Goal: Task Accomplishment & Management: Manage account settings

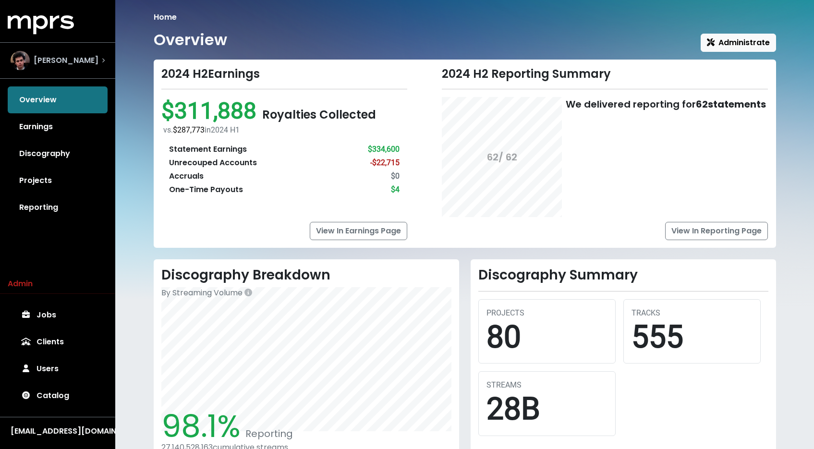
click at [47, 55] on span "[PERSON_NAME]" at bounding box center [66, 61] width 65 height 12
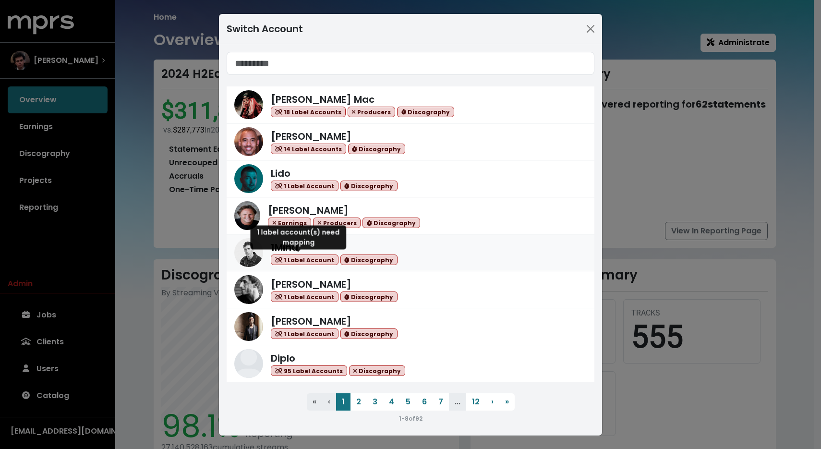
click at [309, 262] on span "1 Label Account" at bounding box center [305, 260] width 68 height 11
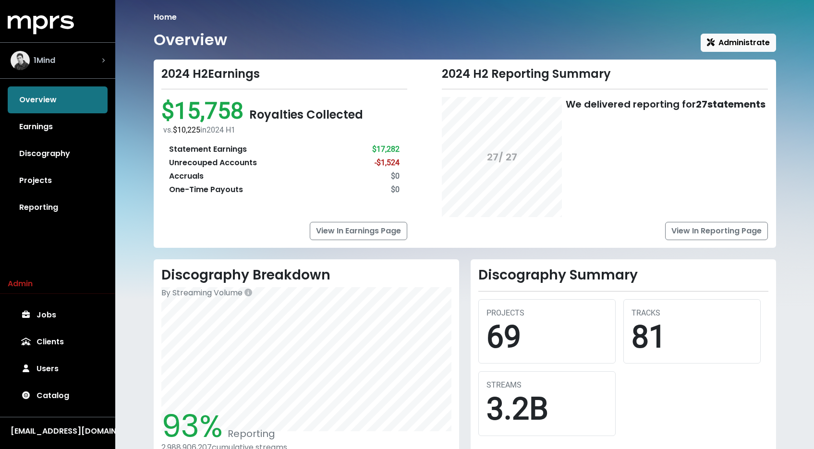
click at [74, 61] on div "1Mind" at bounding box center [58, 60] width 94 height 19
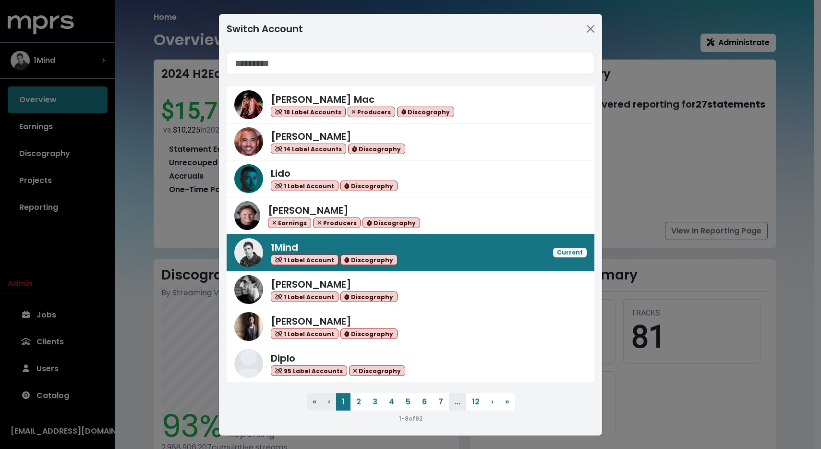
click at [169, 202] on div "Switch Account [PERSON_NAME] Mac 18 Label Accounts Producers Discography [PERSO…" at bounding box center [410, 224] width 821 height 449
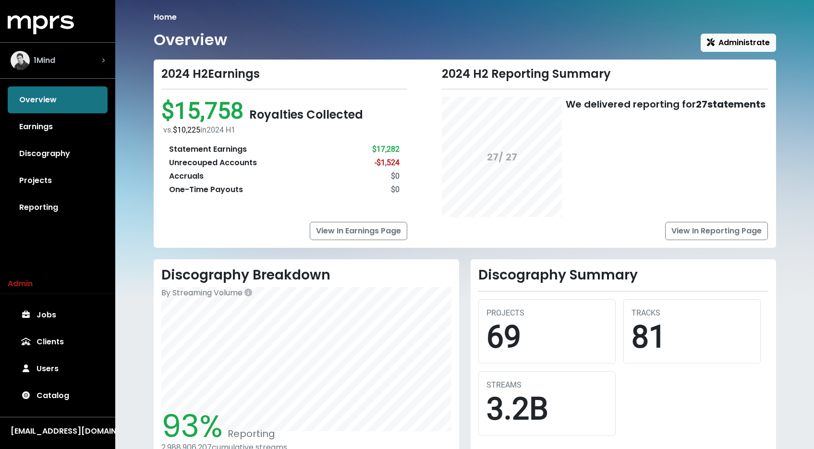
click at [50, 55] on span "1Mind" at bounding box center [45, 61] width 22 height 12
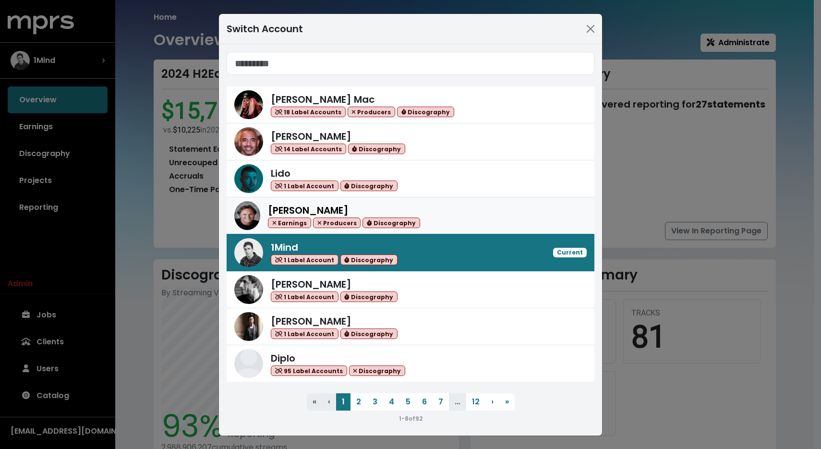
scroll to position [0, 0]
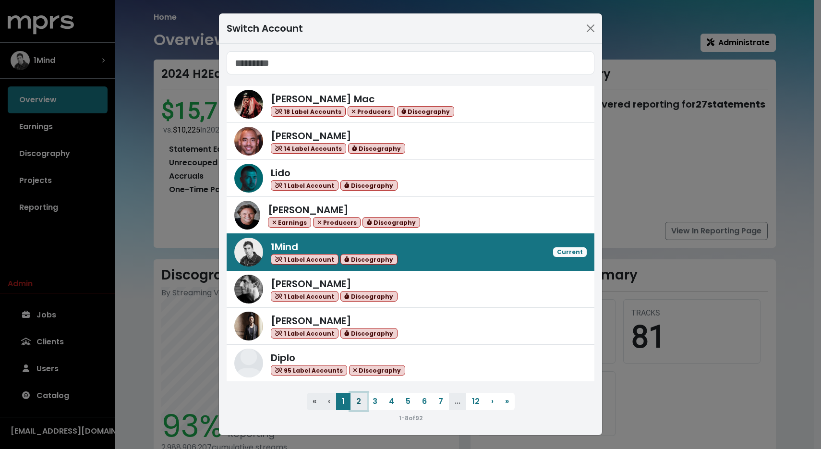
click at [358, 399] on button "2" at bounding box center [359, 401] width 16 height 17
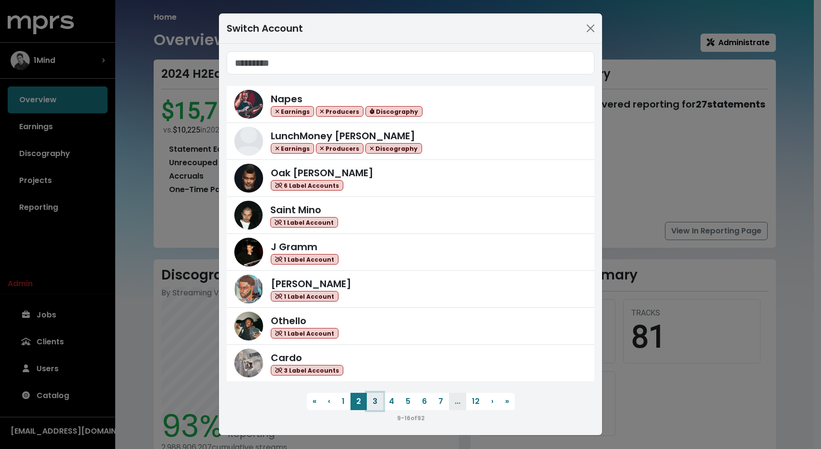
click at [377, 403] on button "3" at bounding box center [375, 401] width 16 height 17
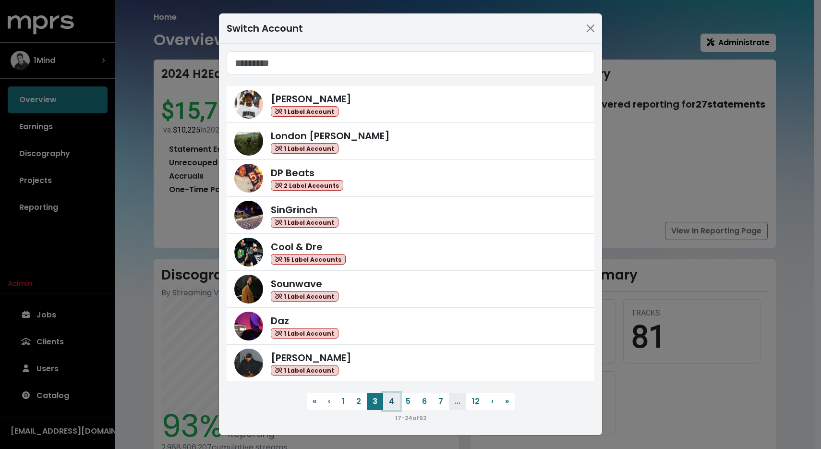
click at [387, 402] on button "4" at bounding box center [391, 401] width 17 height 17
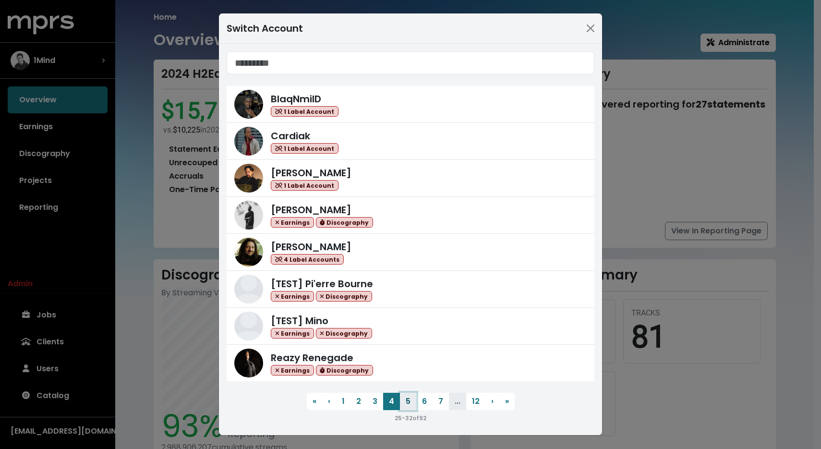
click at [403, 400] on button "5" at bounding box center [408, 401] width 16 height 17
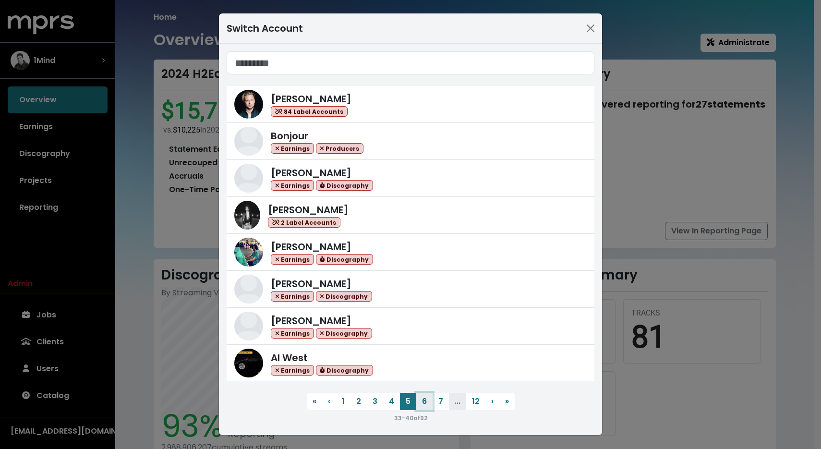
click at [420, 402] on button "6" at bounding box center [424, 401] width 16 height 17
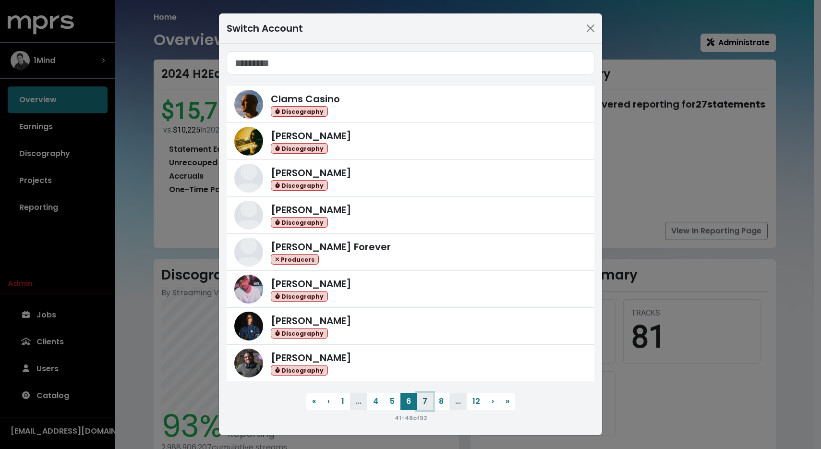
click at [418, 398] on button "7" at bounding box center [425, 401] width 16 height 17
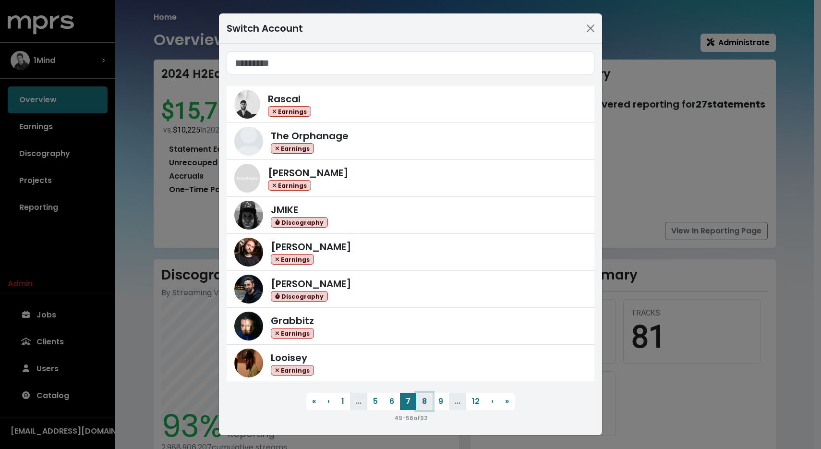
click at [426, 402] on button "8" at bounding box center [424, 401] width 16 height 17
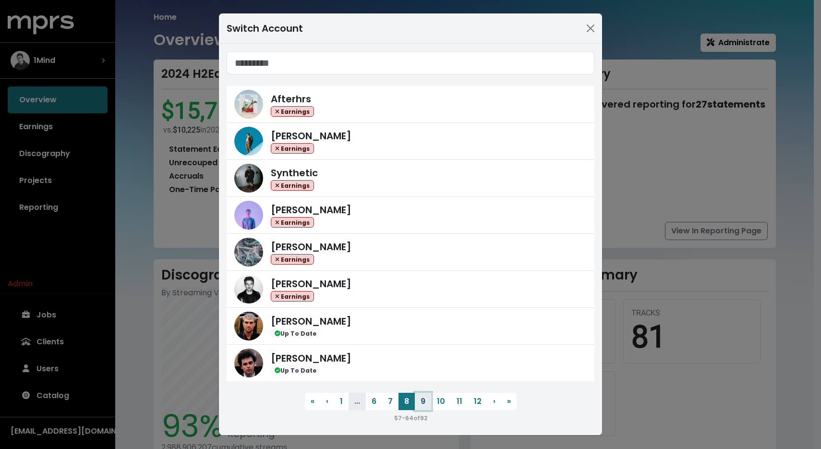
click at [420, 403] on button "9" at bounding box center [423, 401] width 16 height 17
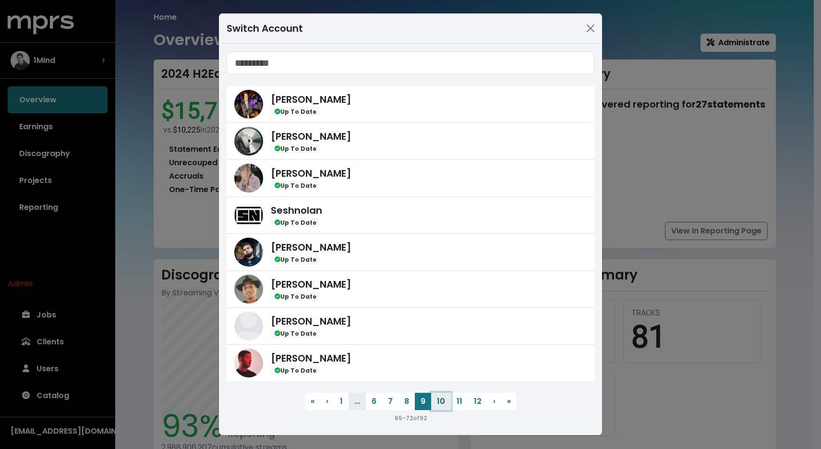
click at [433, 403] on button "10" at bounding box center [441, 401] width 20 height 17
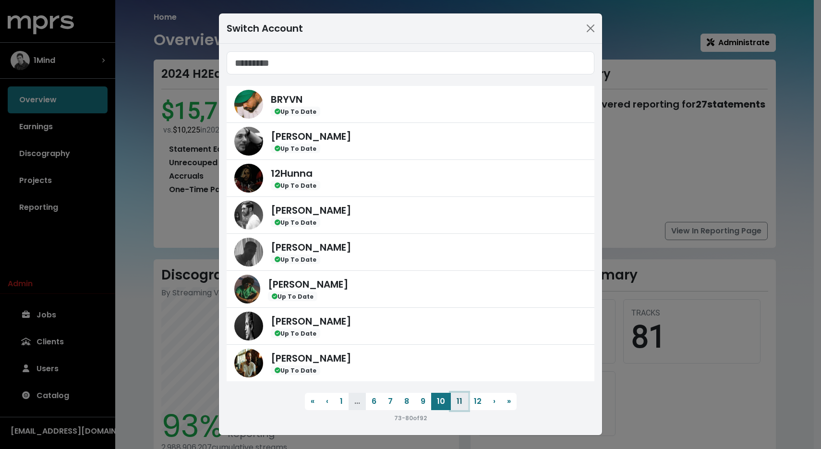
click at [459, 405] on button "11" at bounding box center [459, 401] width 17 height 17
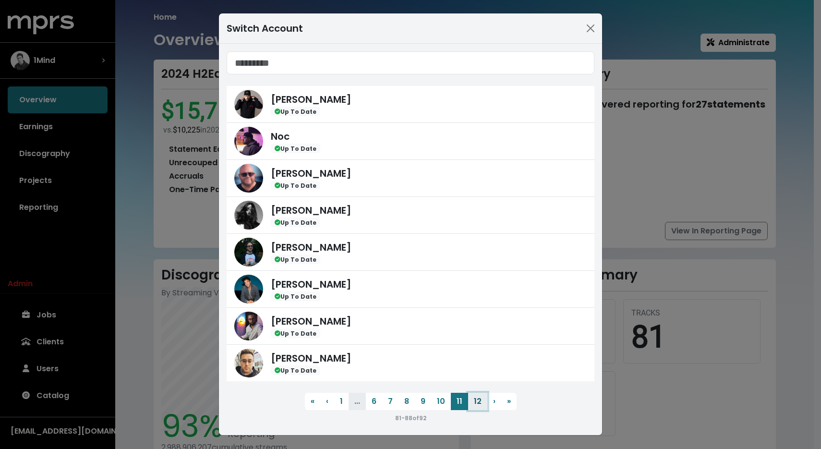
click at [474, 402] on button "12" at bounding box center [477, 401] width 19 height 17
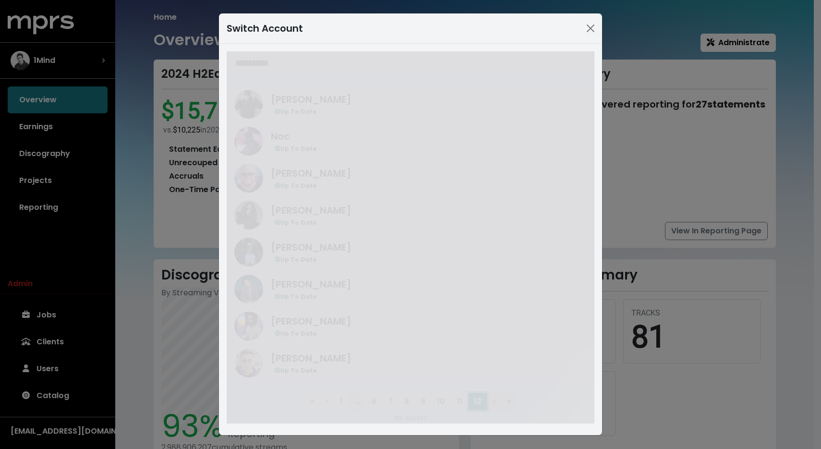
scroll to position [0, 0]
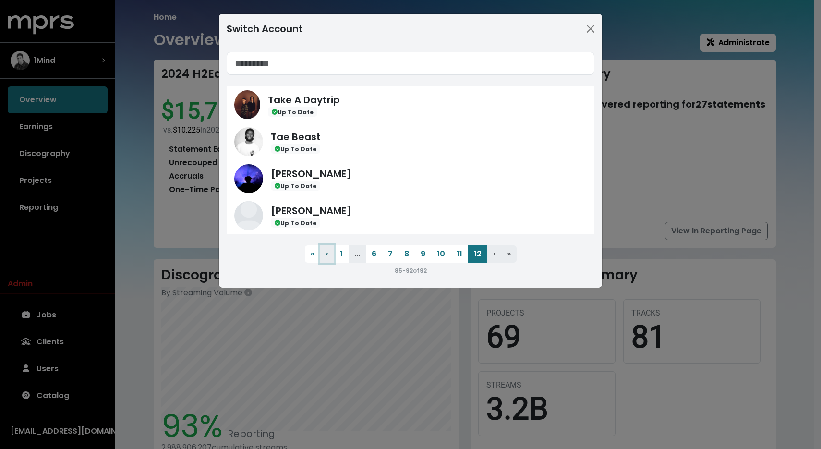
click at [331, 257] on button "‹ Previous" at bounding box center [327, 253] width 14 height 17
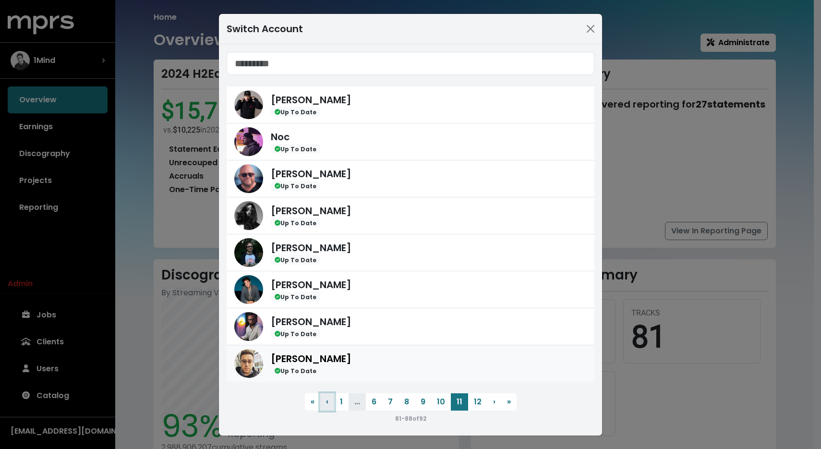
scroll to position [0, 0]
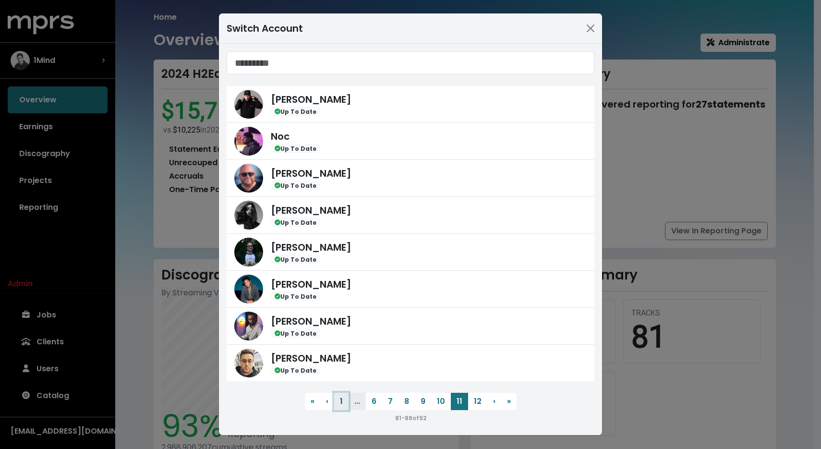
click at [338, 404] on button "1" at bounding box center [341, 401] width 14 height 17
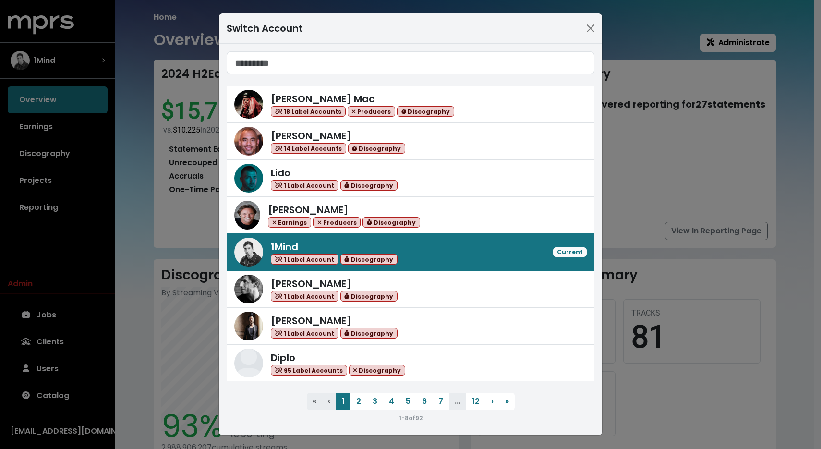
click at [142, 318] on div "Switch Account [PERSON_NAME] Mac 18 Label Accounts Producers Discography [PERSO…" at bounding box center [410, 224] width 821 height 449
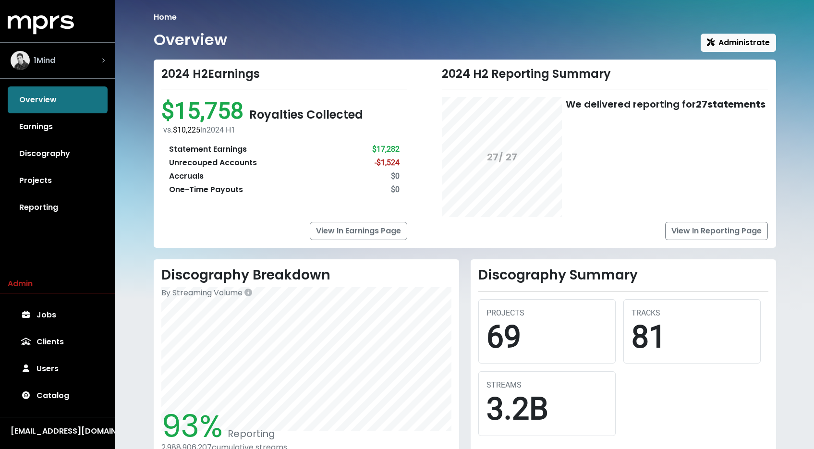
click at [61, 54] on div "1Mind" at bounding box center [58, 60] width 94 height 19
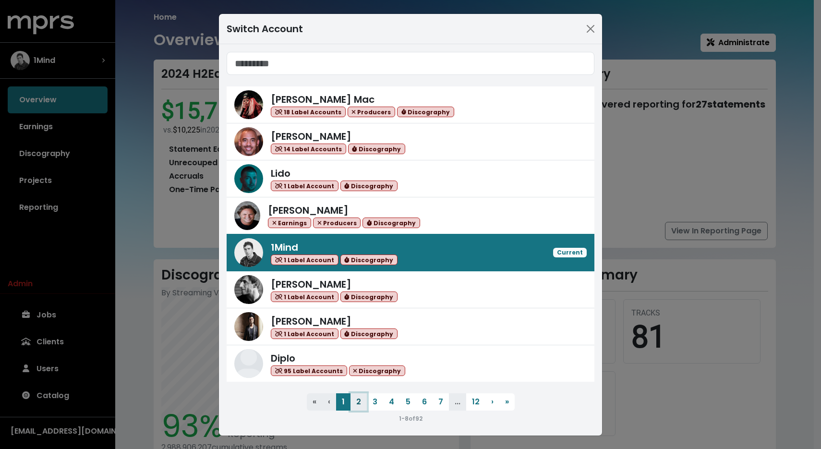
click at [359, 404] on button "2" at bounding box center [359, 401] width 16 height 17
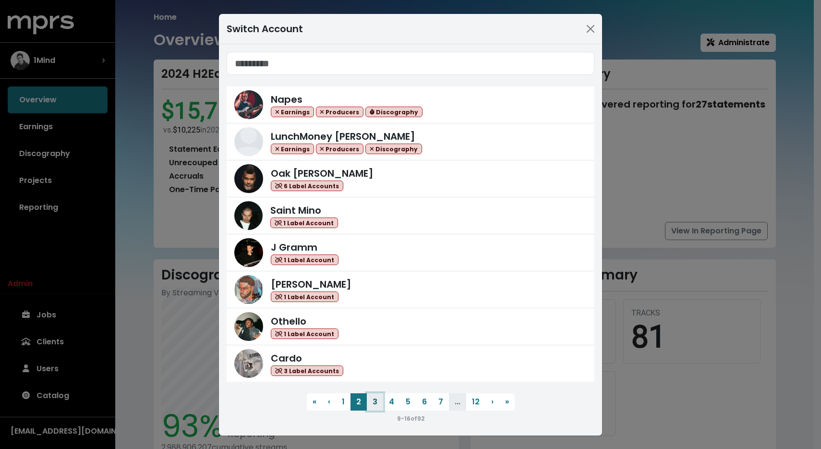
click at [367, 403] on button "3" at bounding box center [375, 401] width 16 height 17
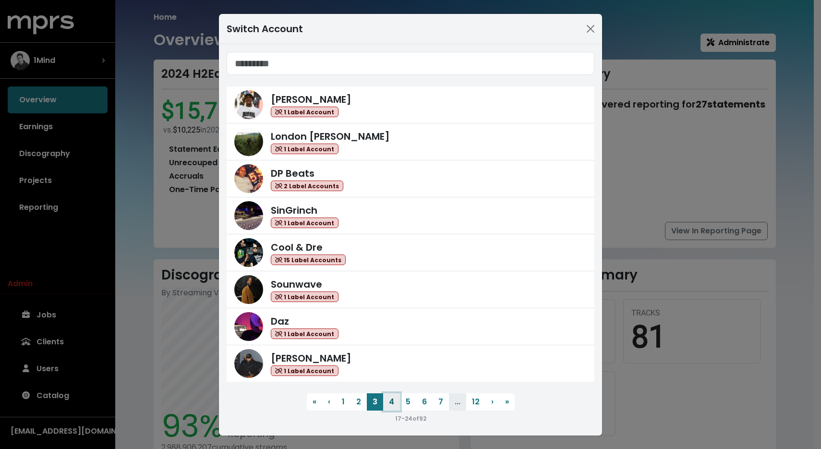
click at [386, 402] on button "4" at bounding box center [391, 401] width 17 height 17
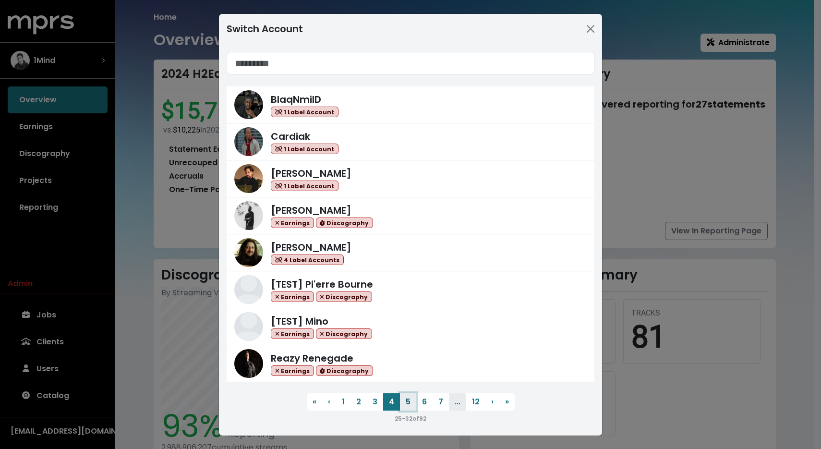
click at [405, 403] on button "5" at bounding box center [408, 401] width 16 height 17
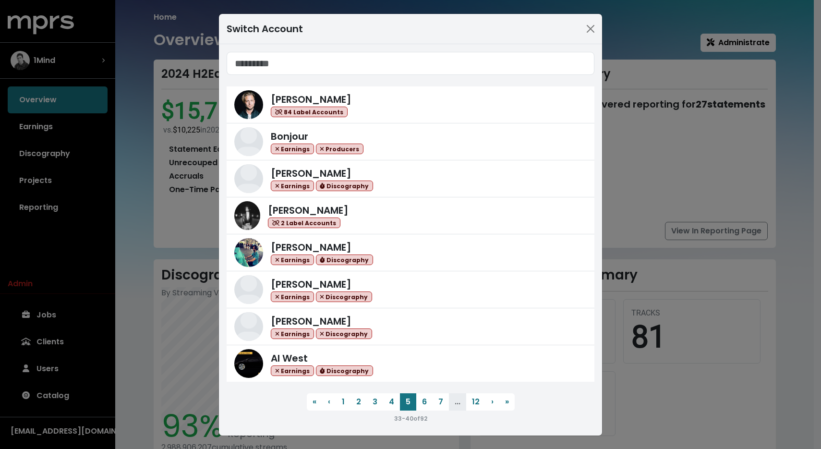
click at [624, 431] on div "Switch Account [PERSON_NAME] 84 Label Accounts Bonjour Earnings Producers [PERS…" at bounding box center [410, 224] width 821 height 449
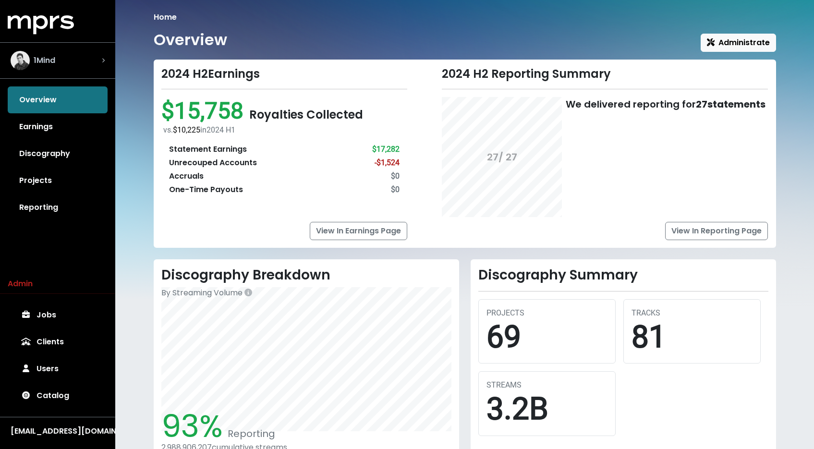
click at [44, 55] on span "1Mind" at bounding box center [45, 61] width 22 height 12
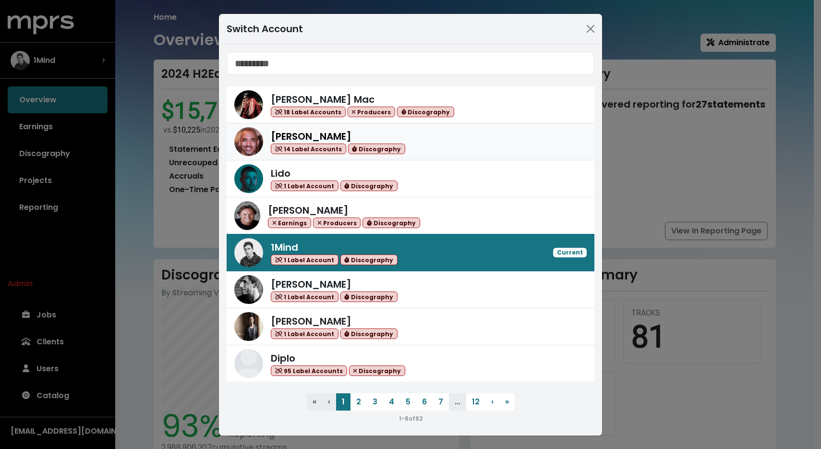
click at [412, 141] on div "[PERSON_NAME] 14 Label Accounts Discography" at bounding box center [429, 141] width 316 height 25
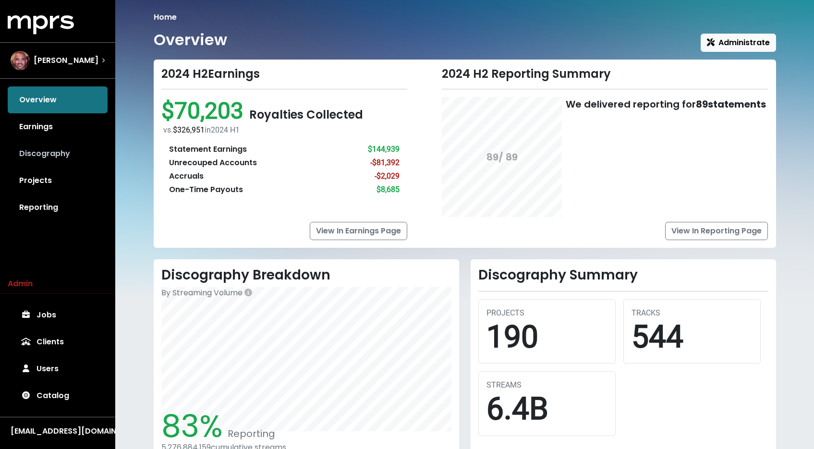
click at [66, 158] on link "Discography" at bounding box center [58, 153] width 100 height 27
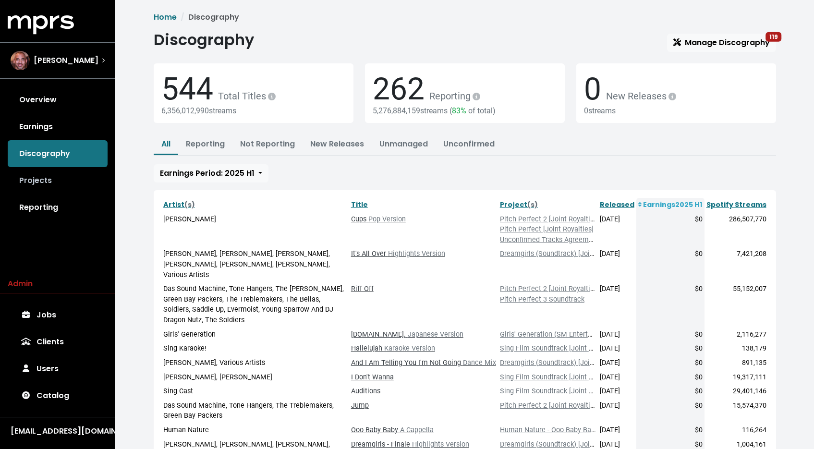
click at [19, 187] on link "Projects" at bounding box center [58, 180] width 100 height 27
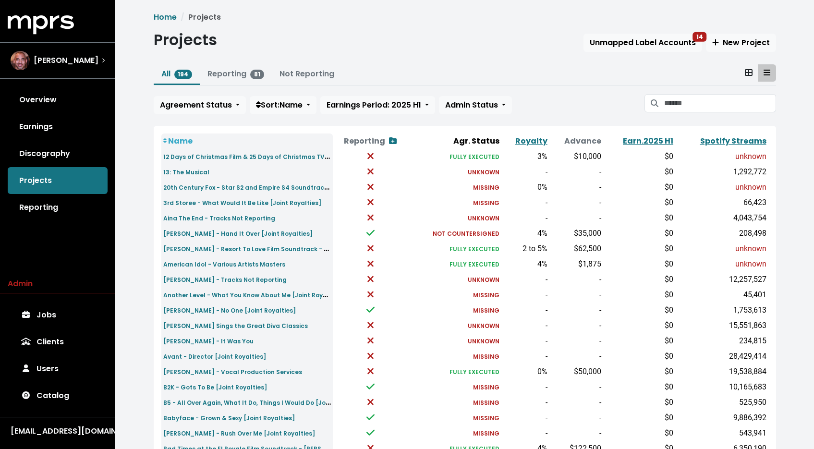
click at [626, 53] on div "Home Projects Projects Unmapped Label Accounts 14 New Project All 194 Reporting…" at bounding box center [465, 355] width 634 height 687
click at [632, 34] on button "Unmapped Label Accounts 14" at bounding box center [643, 43] width 119 height 18
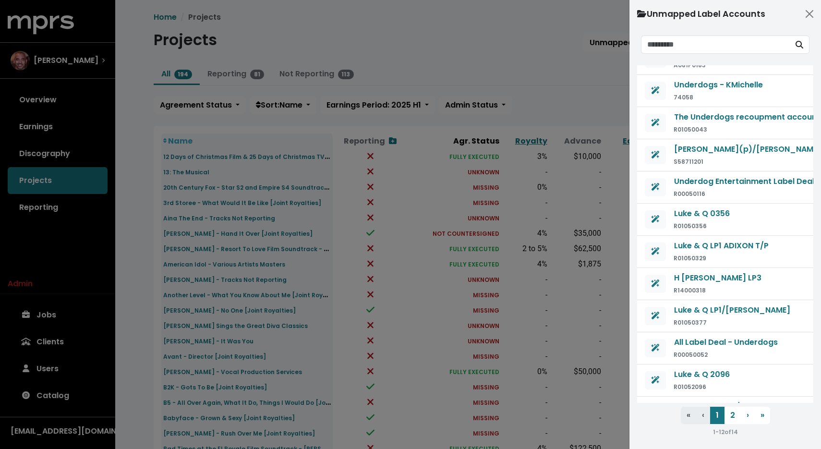
scroll to position [56, 0]
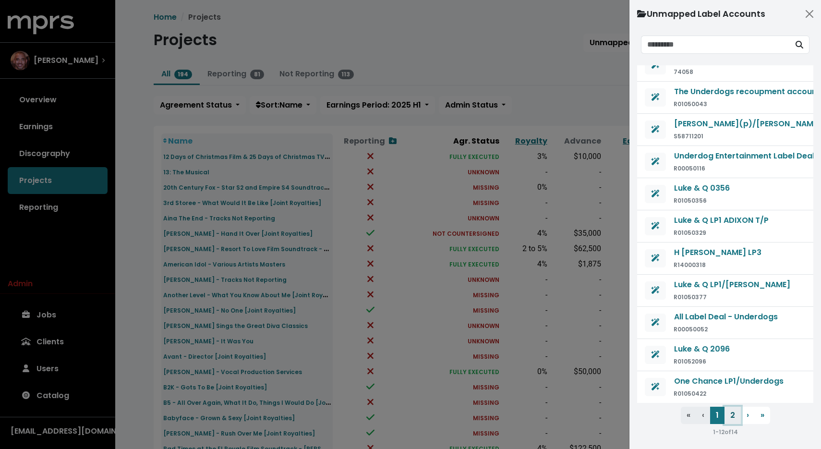
click at [725, 415] on button "2" at bounding box center [733, 415] width 16 height 17
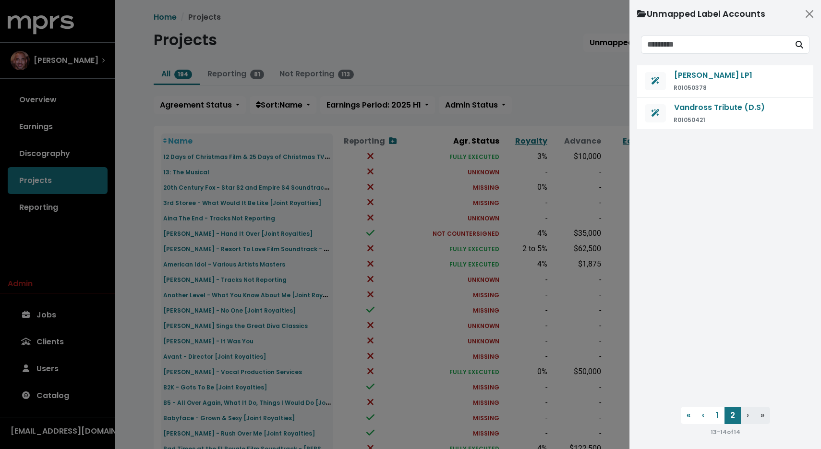
click at [545, 84] on div at bounding box center [410, 224] width 821 height 449
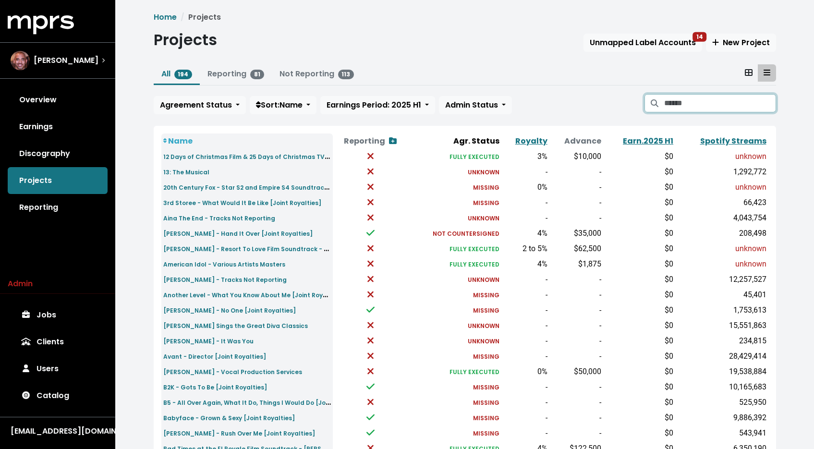
click at [671, 100] on input "Search projects" at bounding box center [719, 103] width 111 height 18
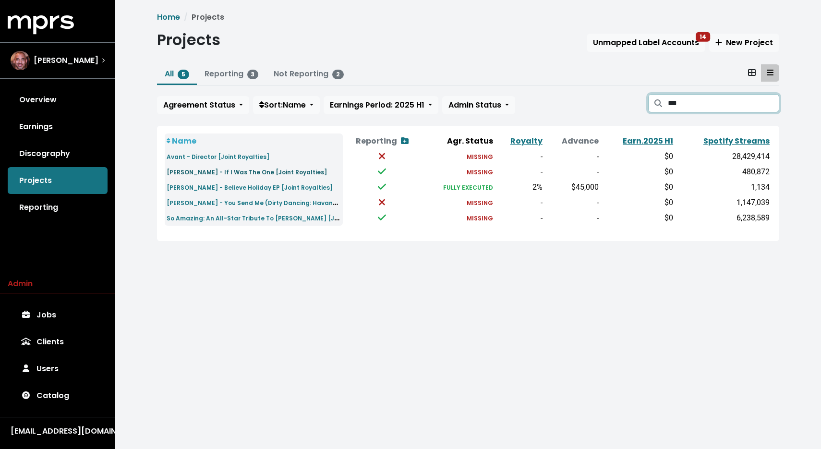
type input "***"
click at [242, 171] on small "[PERSON_NAME] - If I Was The One [Joint Royalties]" at bounding box center [247, 172] width 160 height 8
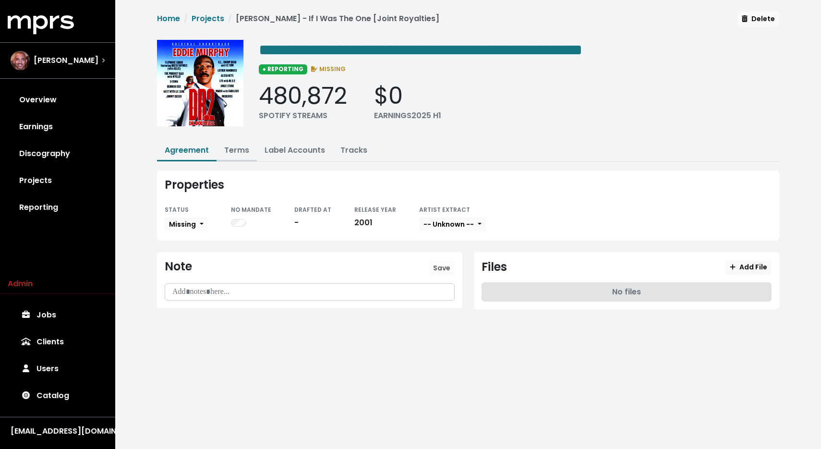
click at [244, 148] on link "Terms" at bounding box center [236, 150] width 25 height 11
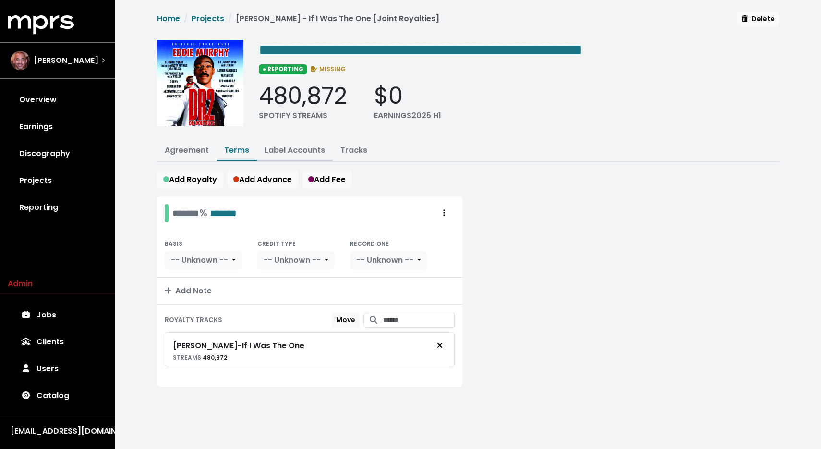
click at [315, 149] on link "Label Accounts" at bounding box center [295, 150] width 61 height 11
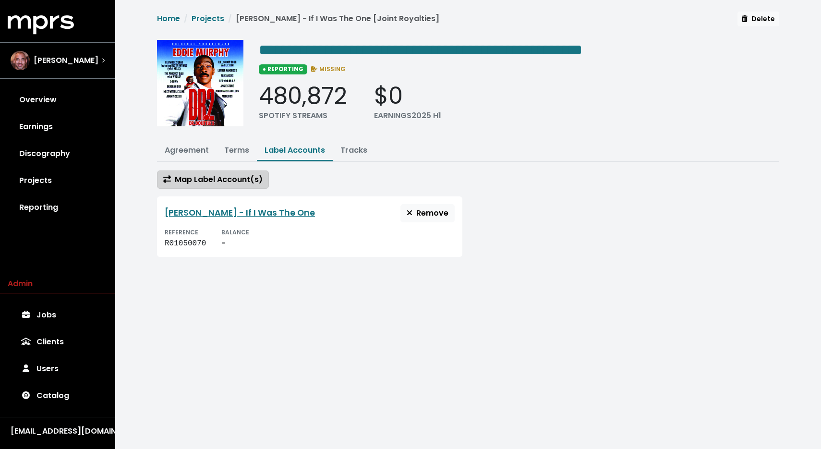
click at [207, 180] on span "Map Label Account(s)" at bounding box center [212, 179] width 99 height 11
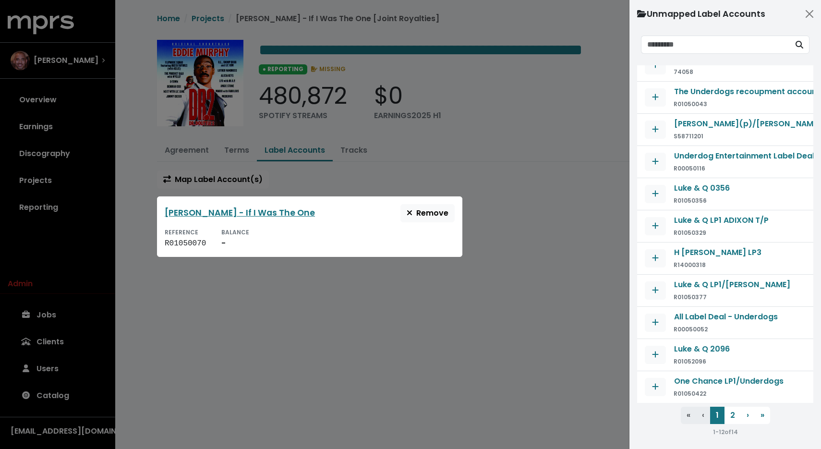
scroll to position [56, 0]
click at [728, 415] on button "2" at bounding box center [733, 415] width 16 height 17
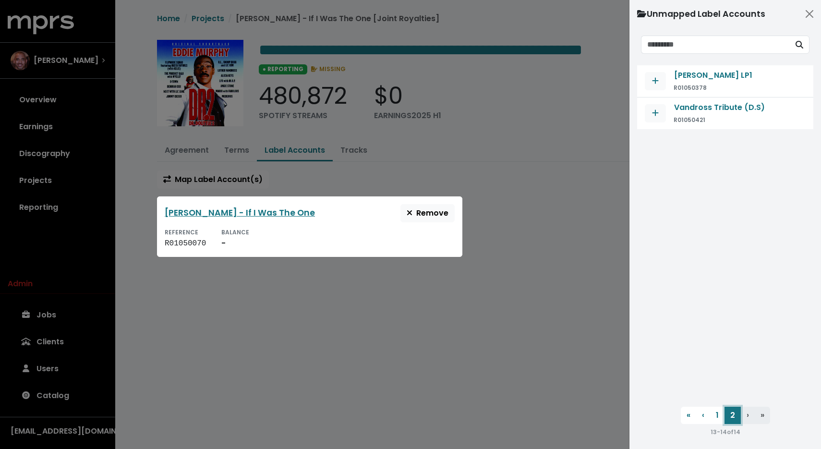
scroll to position [0, 0]
click at [501, 191] on div at bounding box center [410, 224] width 821 height 449
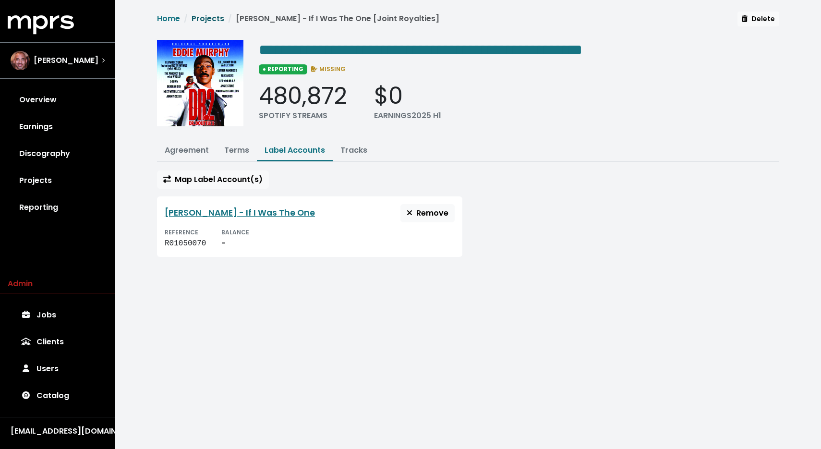
click at [198, 22] on link "Projects" at bounding box center [208, 18] width 33 height 11
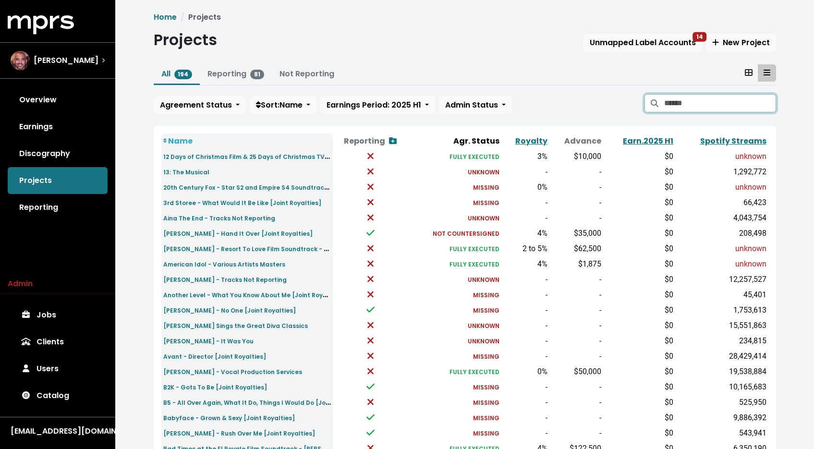
click at [685, 101] on input "Search projects" at bounding box center [719, 103] width 111 height 18
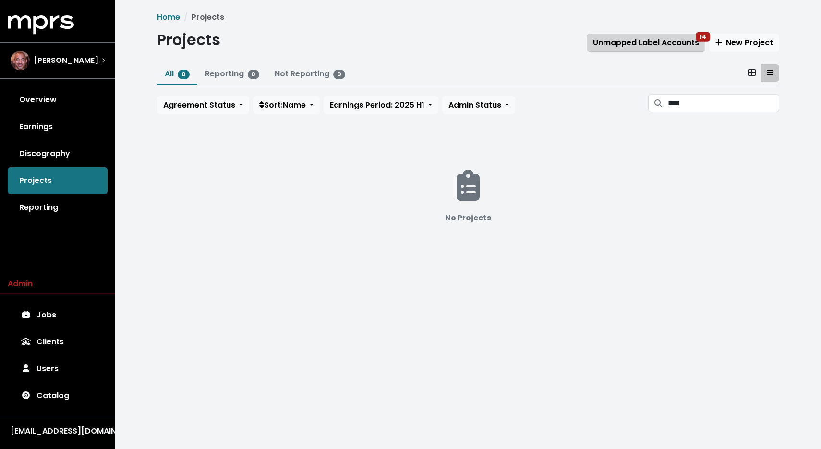
click at [651, 39] on span "Unmapped Label Accounts 14" at bounding box center [646, 42] width 106 height 11
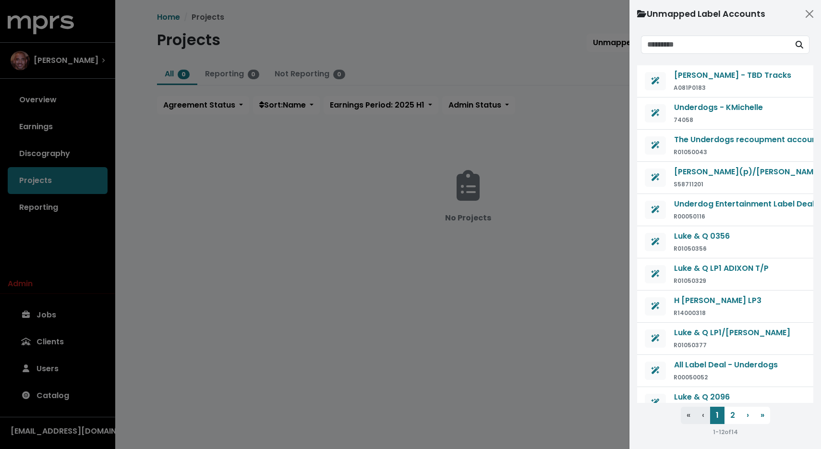
click at [475, 318] on div at bounding box center [410, 224] width 821 height 449
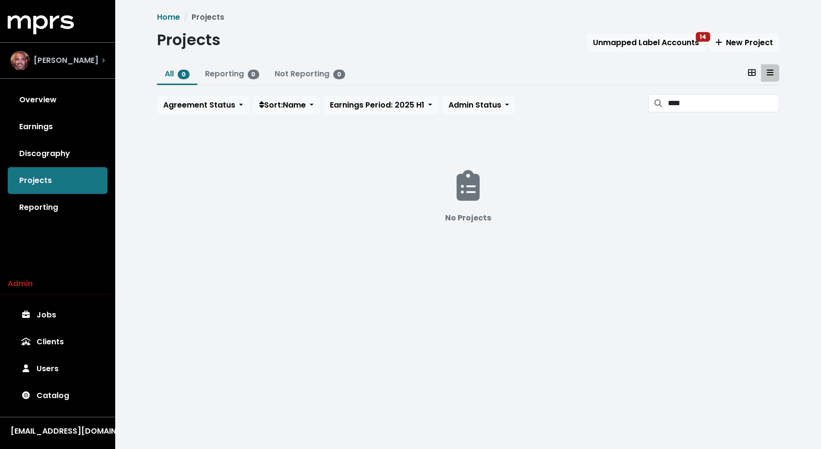
click at [54, 55] on span "[PERSON_NAME]" at bounding box center [66, 61] width 65 height 12
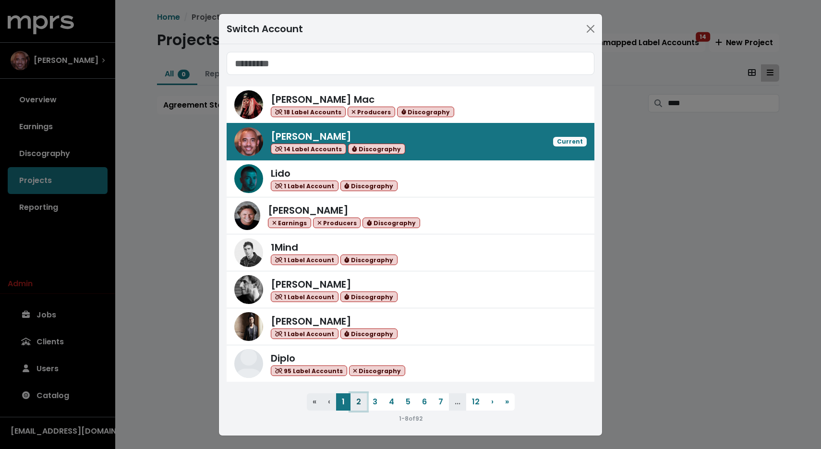
click at [352, 410] on button "2" at bounding box center [359, 401] width 16 height 17
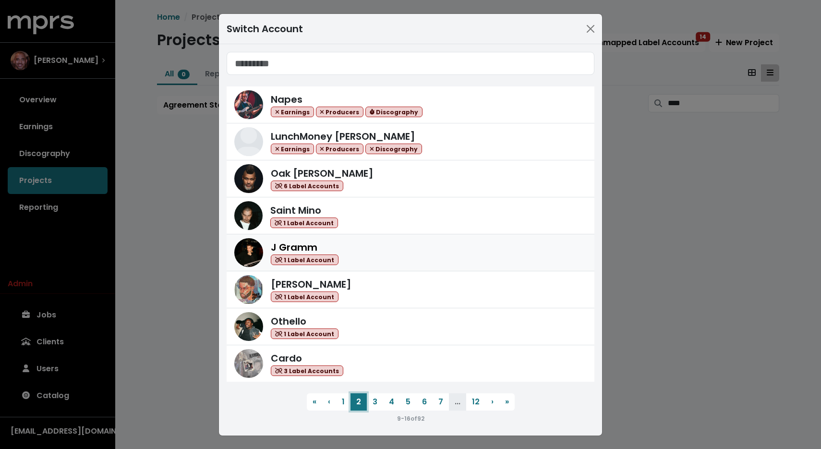
scroll to position [0, 0]
click at [373, 402] on button "3" at bounding box center [375, 401] width 16 height 17
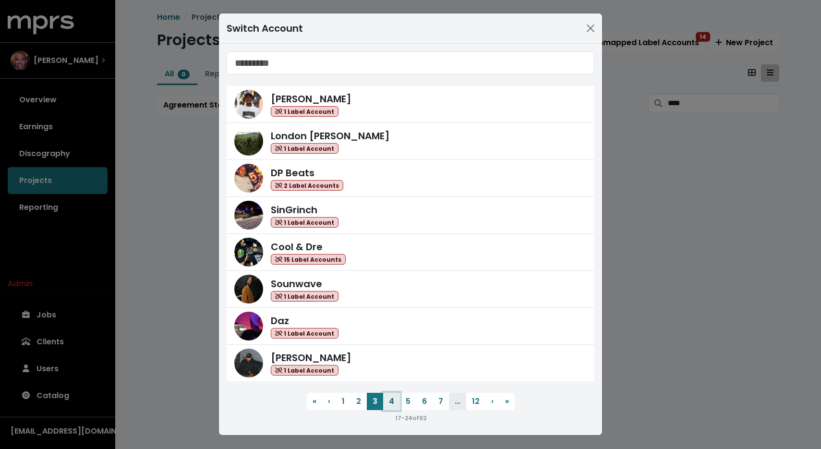
click at [389, 406] on button "4" at bounding box center [391, 401] width 17 height 17
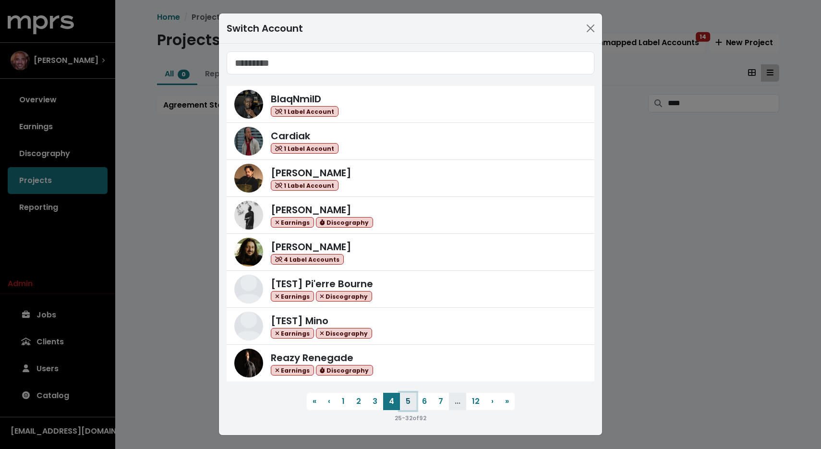
click at [403, 403] on button "5" at bounding box center [408, 401] width 16 height 17
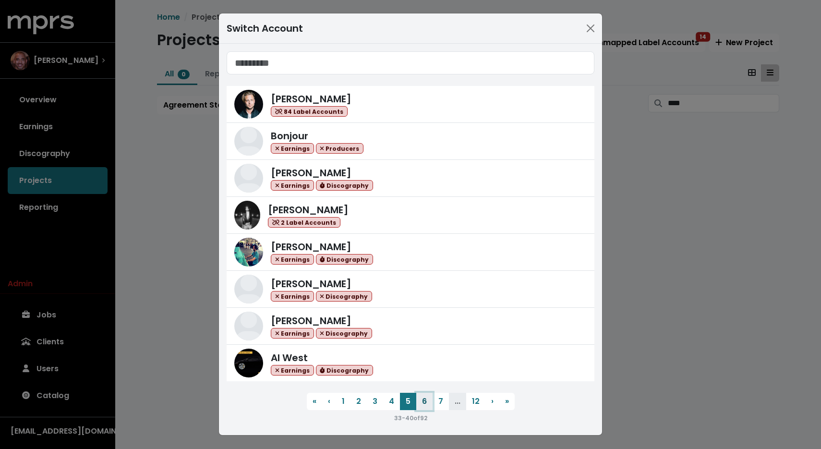
click at [417, 400] on button "6" at bounding box center [424, 401] width 16 height 17
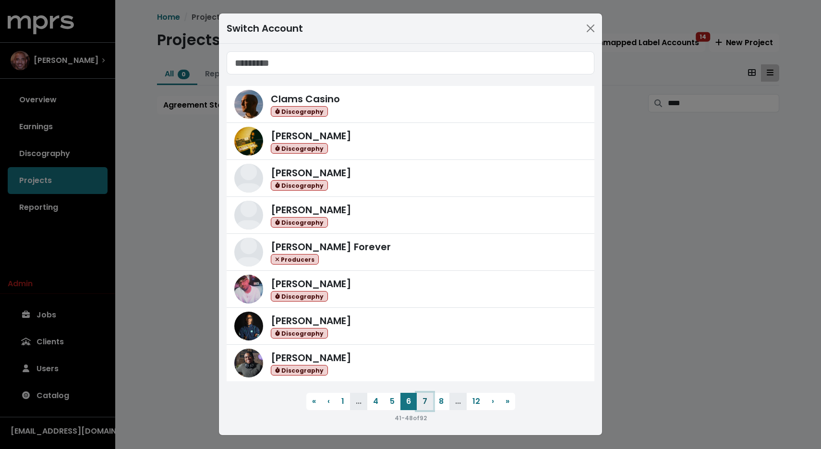
click at [423, 395] on button "7" at bounding box center [425, 401] width 16 height 17
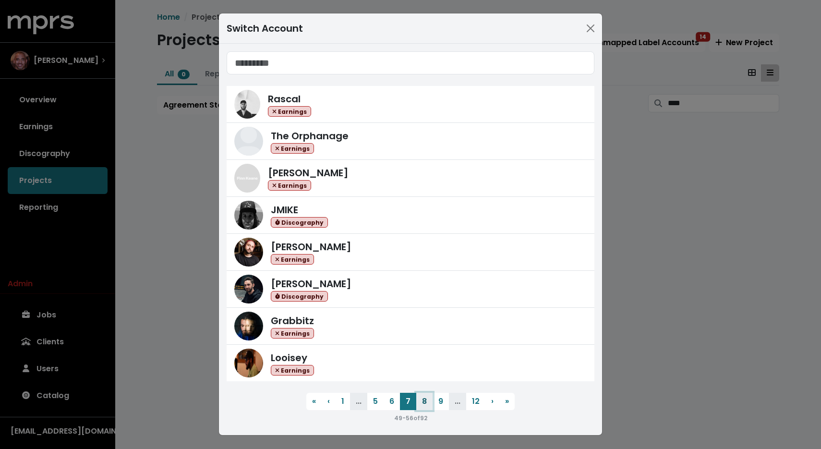
click at [425, 404] on button "8" at bounding box center [424, 401] width 16 height 17
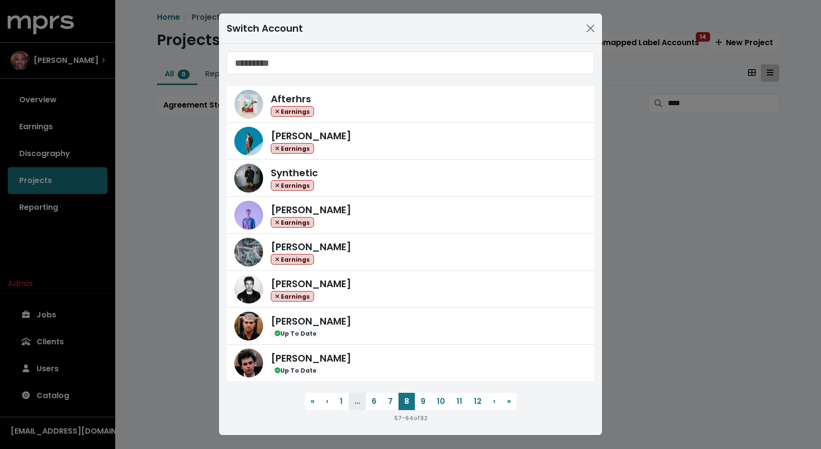
click at [716, 324] on div "Switch Account Afterhrs Earnings [PERSON_NAME] Earnings Synthetic Earnings [PER…" at bounding box center [410, 224] width 821 height 449
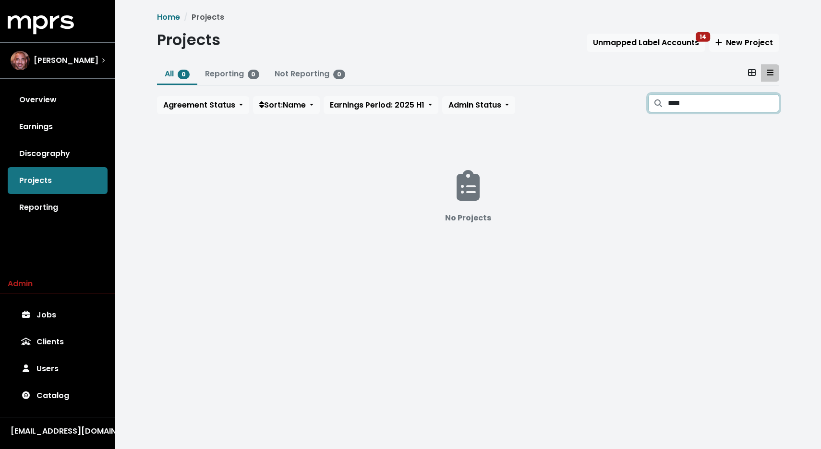
click at [695, 105] on input "****" at bounding box center [723, 103] width 111 height 18
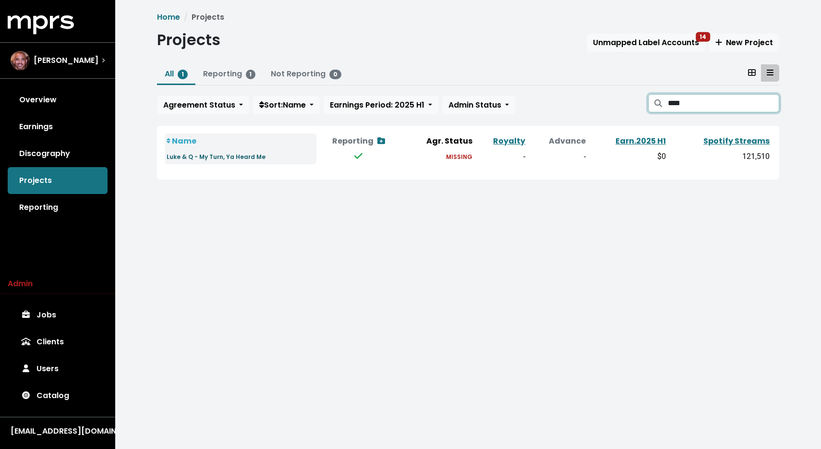
type input "****"
click at [227, 156] on small "Luke & Q - My Turn, Ya Heard Me" at bounding box center [216, 157] width 99 height 8
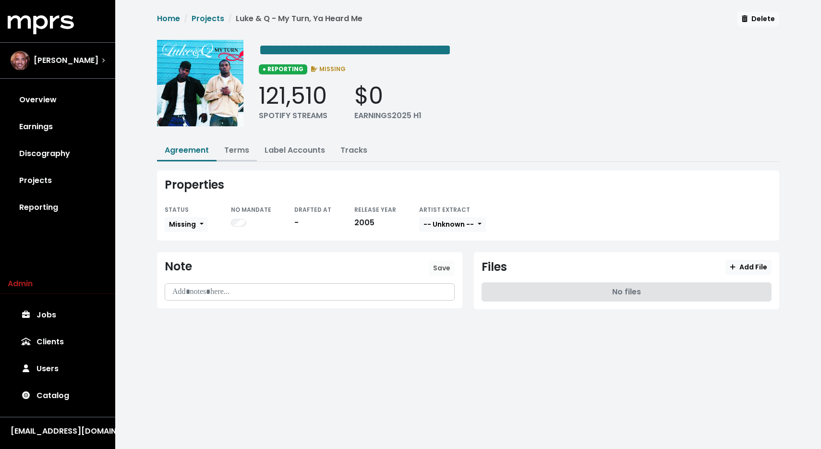
click at [233, 145] on link "Terms" at bounding box center [236, 150] width 25 height 11
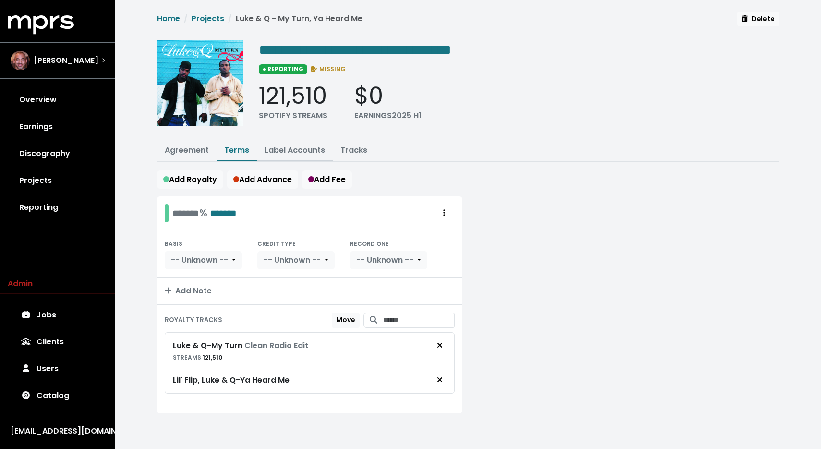
click at [288, 152] on link "Label Accounts" at bounding box center [295, 150] width 61 height 11
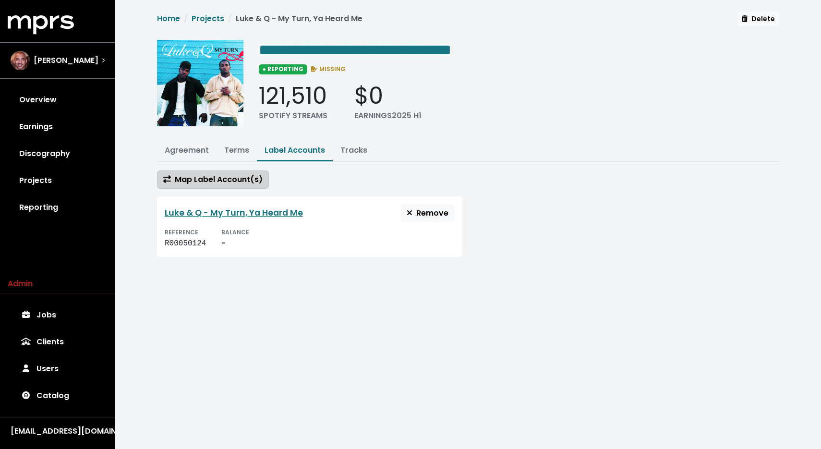
click at [211, 186] on button "Map Label Account(s)" at bounding box center [213, 180] width 112 height 18
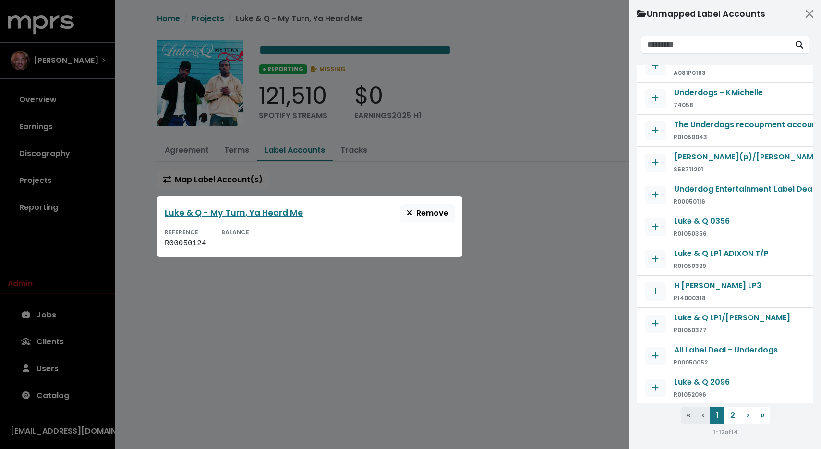
scroll to position [56, 0]
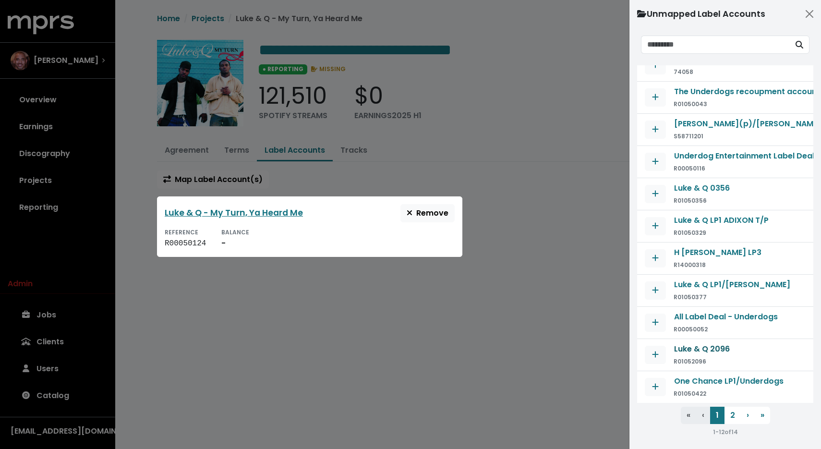
click at [720, 345] on span "Luke & Q 2096" at bounding box center [702, 348] width 56 height 11
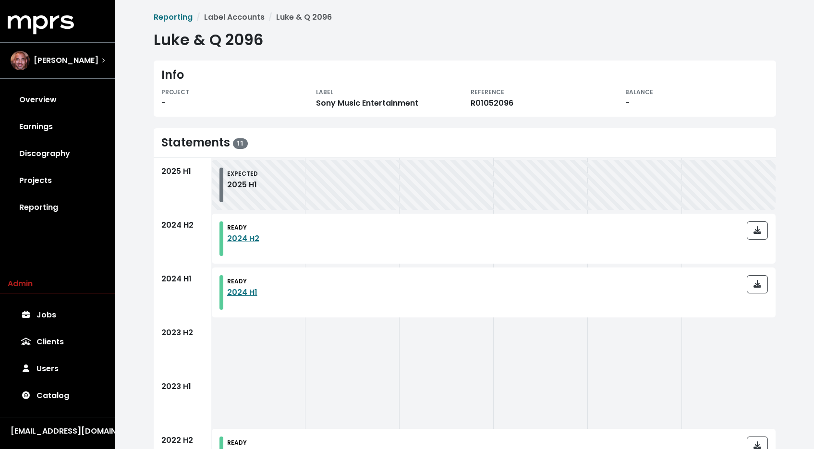
click at [498, 104] on div "R01052096" at bounding box center [542, 104] width 143 height 12
copy div "R01052096"
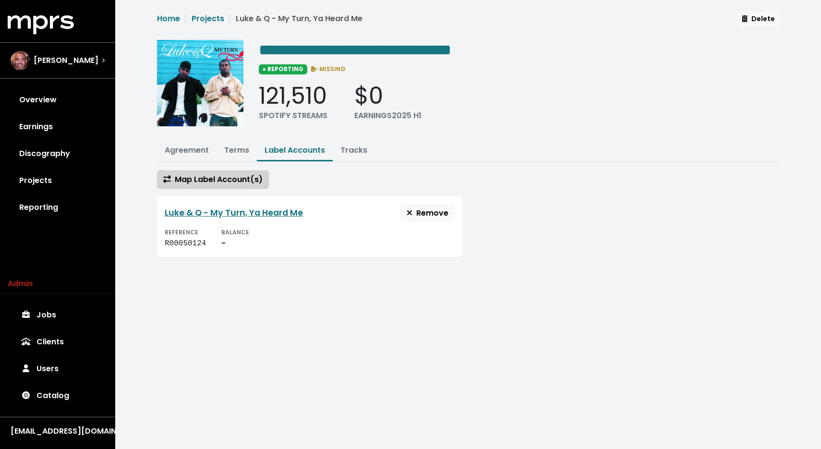
click at [236, 184] on span "Map Label Account(s)" at bounding box center [212, 180] width 99 height 12
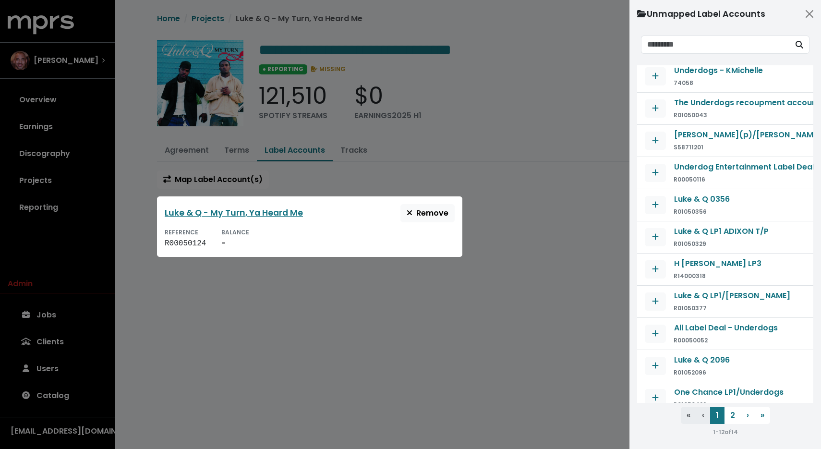
scroll to position [36, 0]
click at [660, 367] on button "Map contract to selected agreement" at bounding box center [655, 367] width 21 height 18
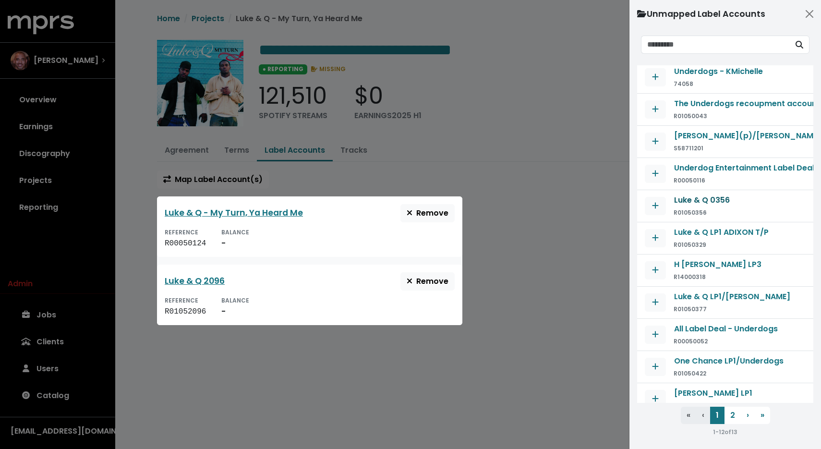
click at [704, 198] on span "Luke & Q 0356" at bounding box center [702, 200] width 56 height 11
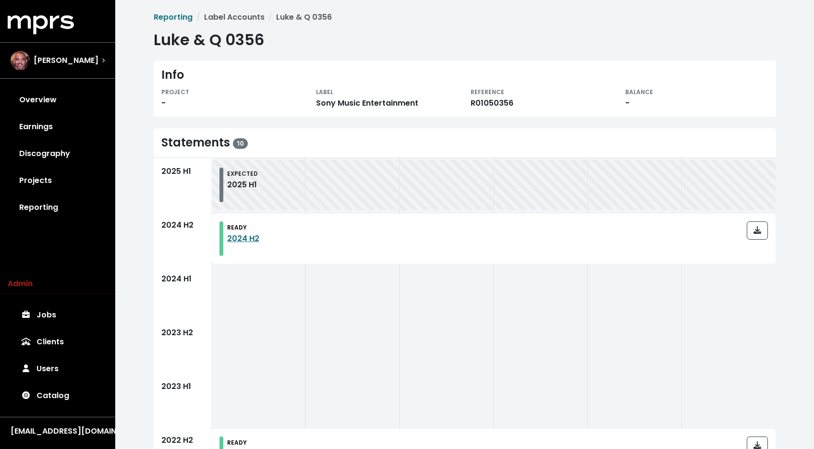
click at [496, 102] on div "R01050356" at bounding box center [542, 104] width 143 height 12
copy div "R01050356"
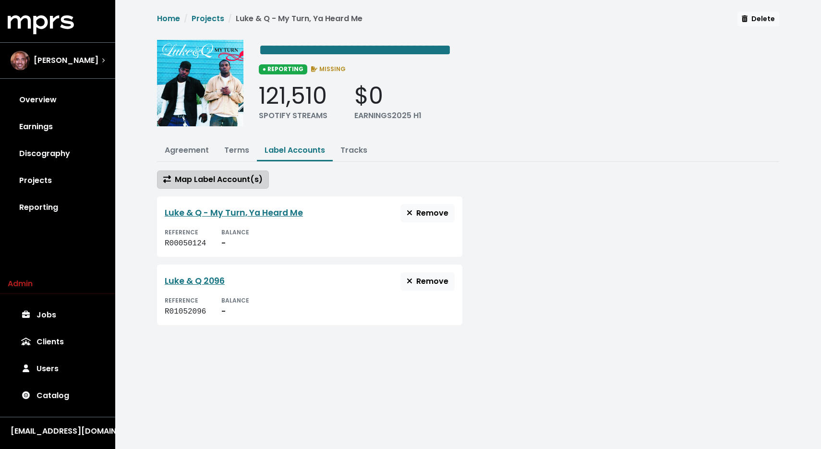
click at [231, 177] on span "Map Label Account(s)" at bounding box center [212, 179] width 99 height 11
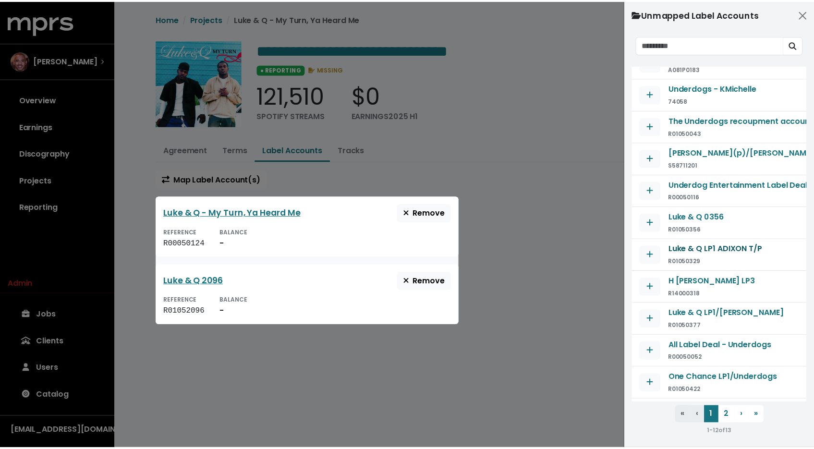
scroll to position [56, 0]
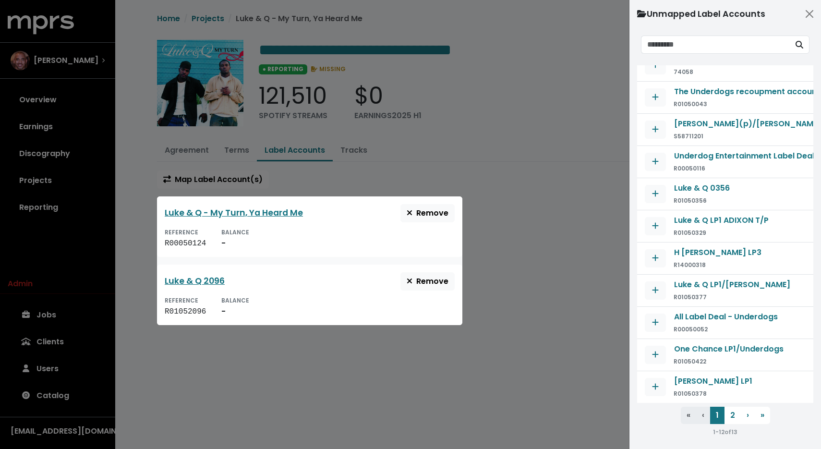
click at [563, 239] on div at bounding box center [410, 224] width 821 height 449
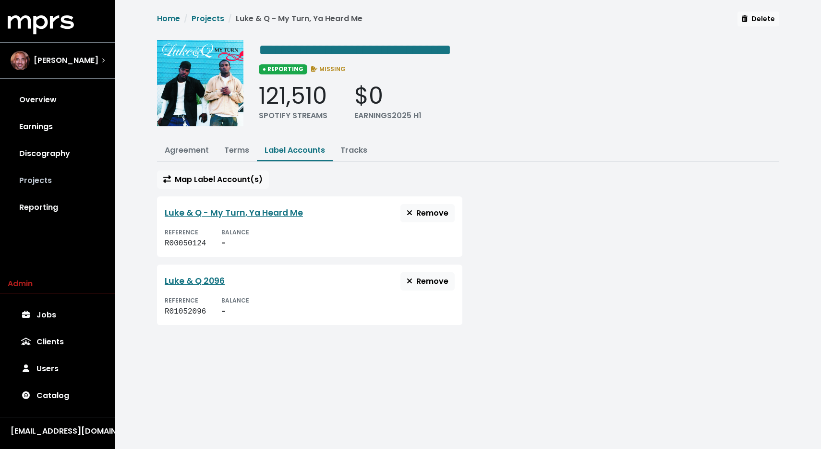
click at [44, 189] on link "Projects" at bounding box center [58, 180] width 100 height 27
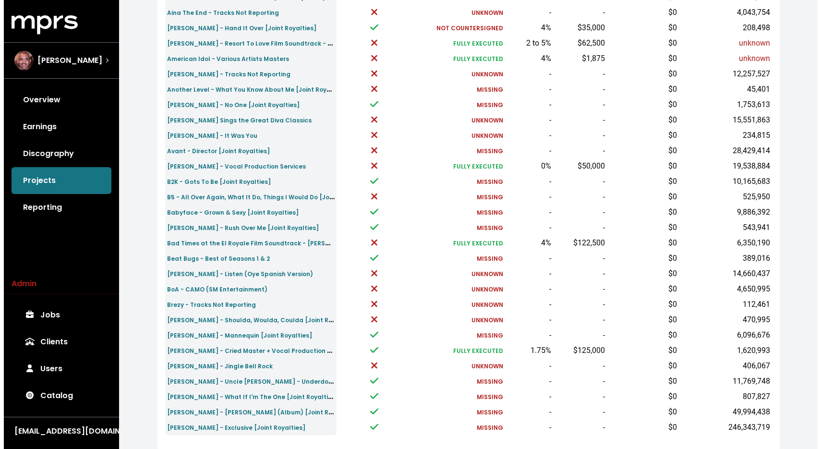
scroll to position [46, 0]
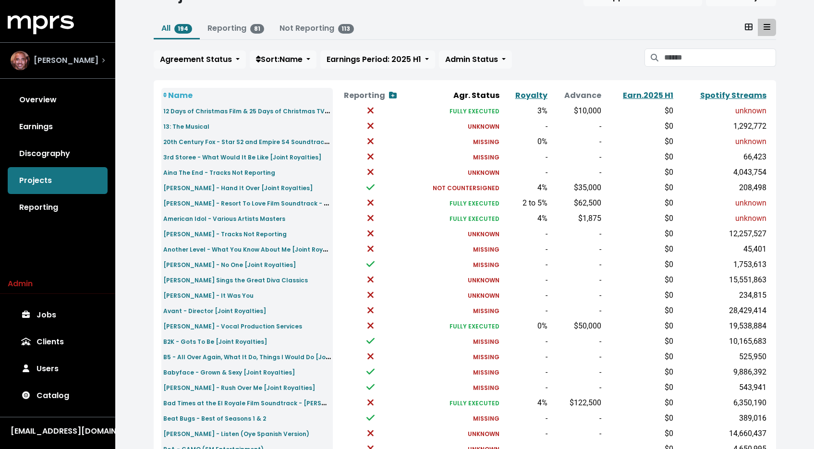
click at [74, 72] on div "[PERSON_NAME]" at bounding box center [58, 60] width 110 height 35
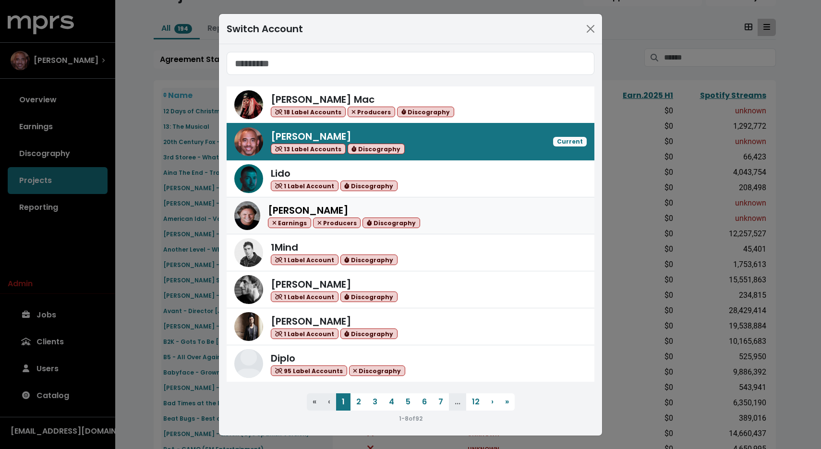
scroll to position [0, 0]
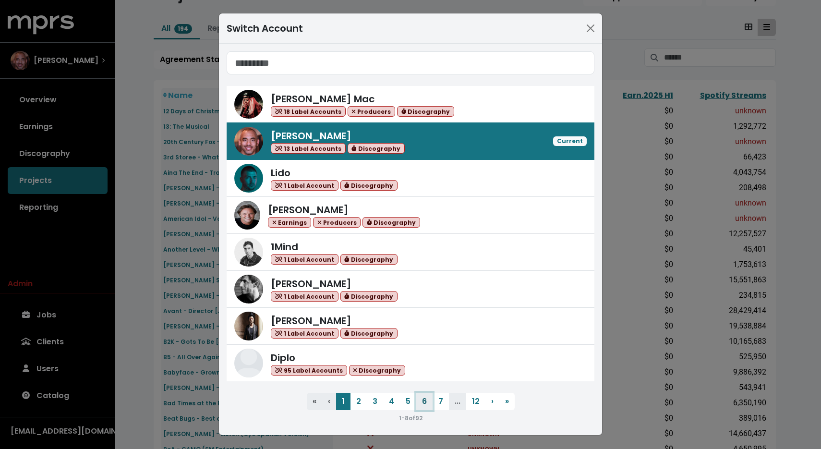
click at [425, 406] on button "6" at bounding box center [424, 401] width 16 height 17
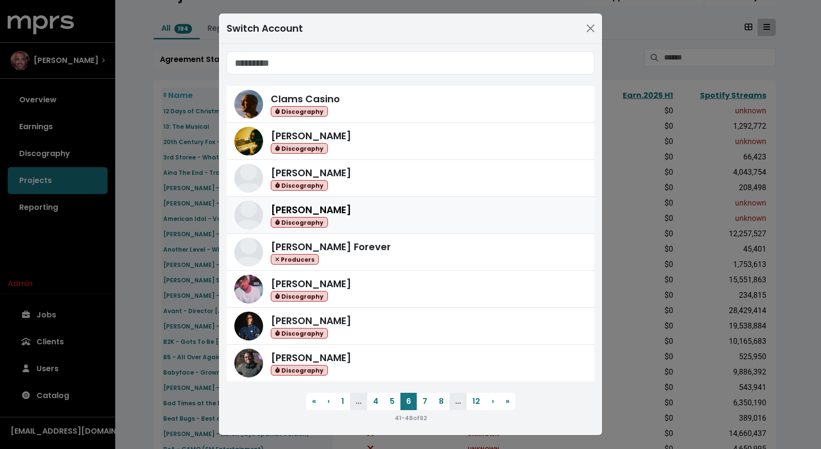
click at [366, 203] on div "[PERSON_NAME] Discography" at bounding box center [429, 215] width 316 height 25
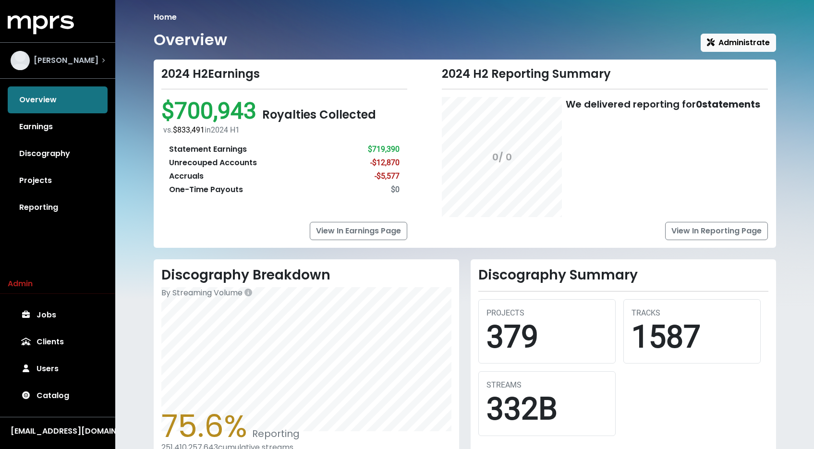
click at [73, 51] on div "[PERSON_NAME]" at bounding box center [55, 60] width 88 height 19
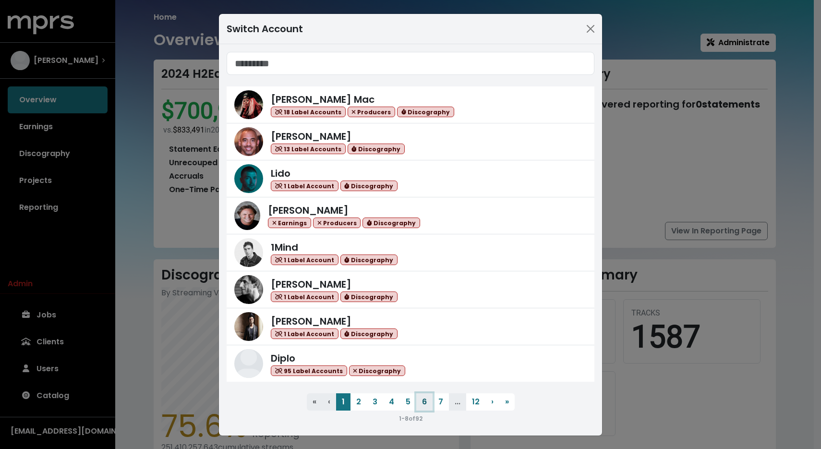
click at [422, 404] on button "6" at bounding box center [424, 401] width 16 height 17
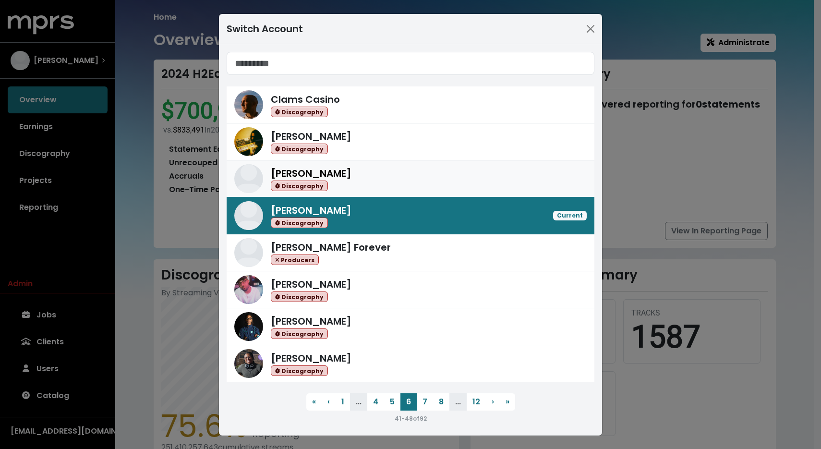
click at [406, 183] on div "[PERSON_NAME] Discography" at bounding box center [429, 178] width 316 height 25
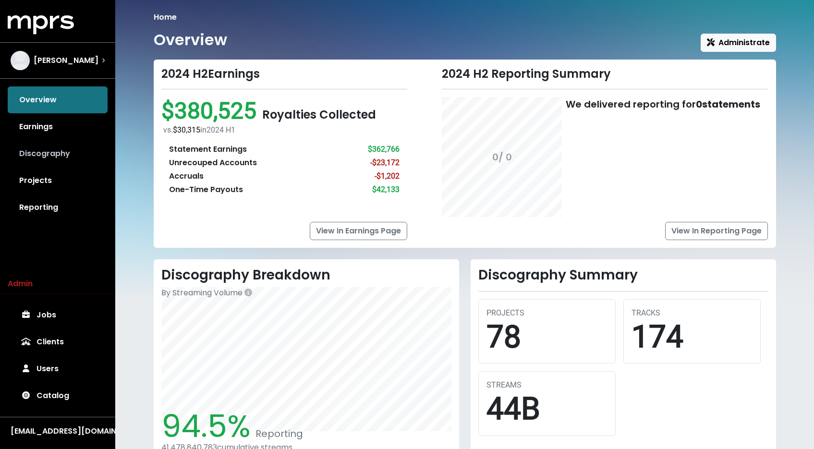
click at [70, 160] on link "Discography" at bounding box center [58, 153] width 100 height 27
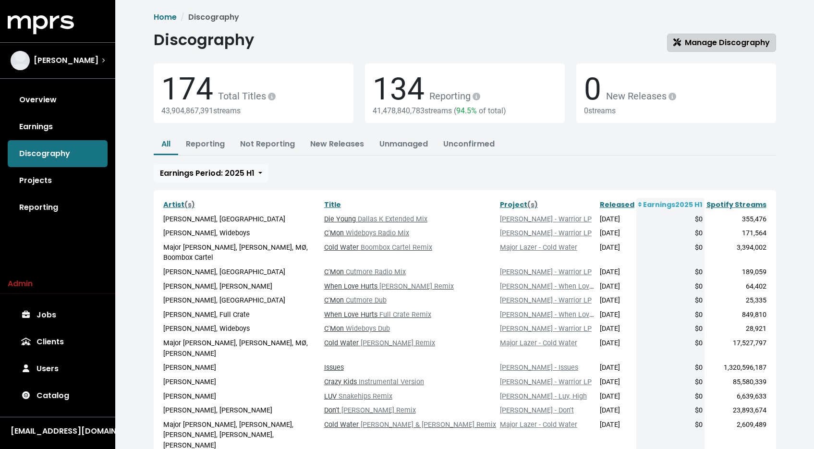
click at [706, 42] on span "Manage Discography" at bounding box center [721, 42] width 97 height 11
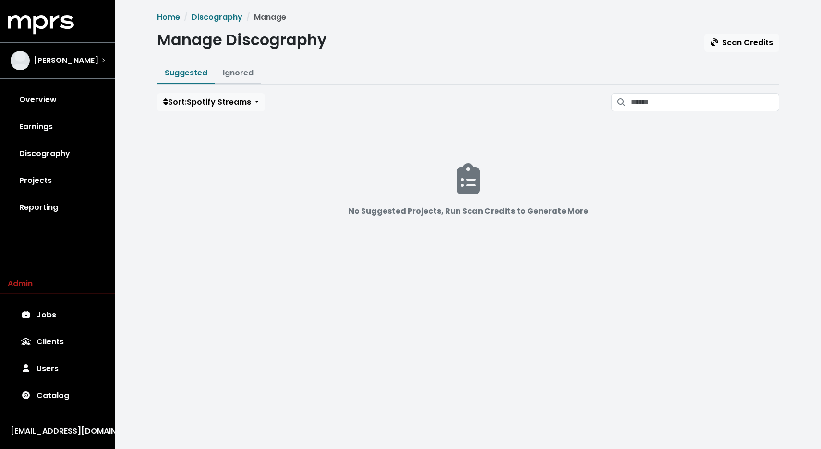
click at [248, 81] on button "Ignored" at bounding box center [238, 73] width 46 height 21
click at [247, 74] on link "Ignored" at bounding box center [238, 72] width 31 height 11
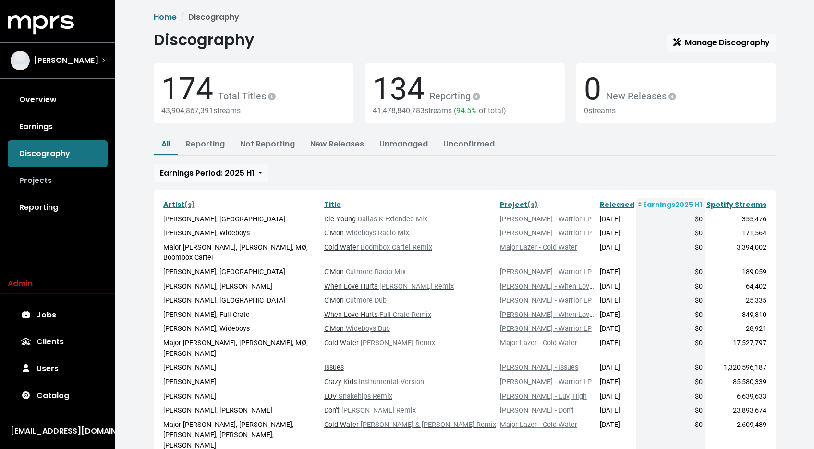
click at [37, 186] on link "Projects" at bounding box center [58, 180] width 100 height 27
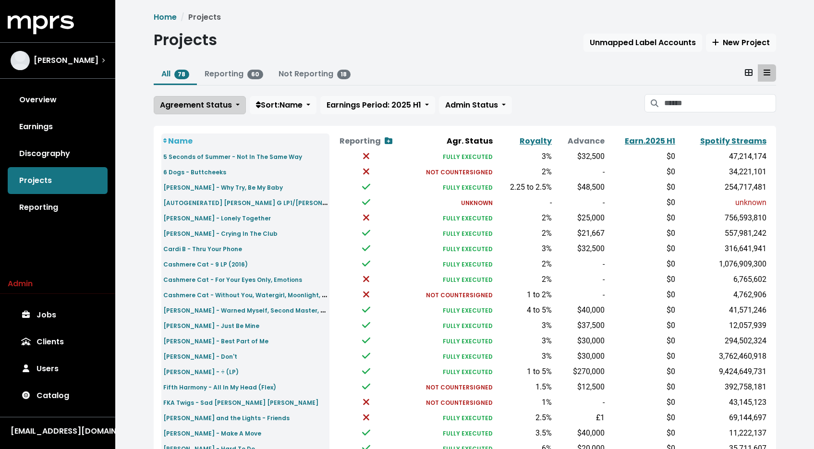
click at [205, 101] on span "Agreement Status" at bounding box center [196, 104] width 72 height 11
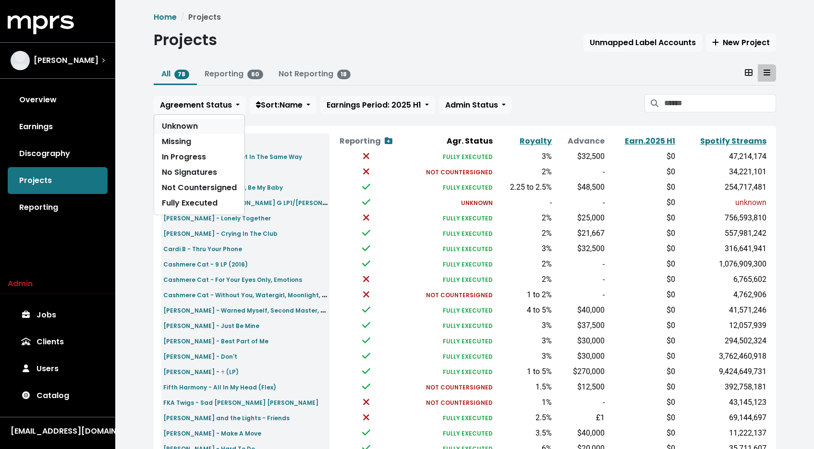
click at [201, 127] on link "Unknown" at bounding box center [199, 126] width 90 height 15
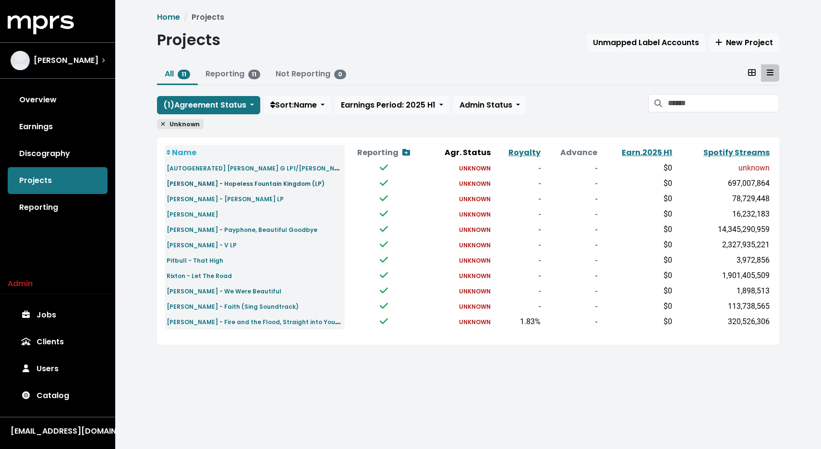
click at [200, 184] on small "[PERSON_NAME] - Hopeless Fountain Kingdom (LP)" at bounding box center [246, 184] width 158 height 8
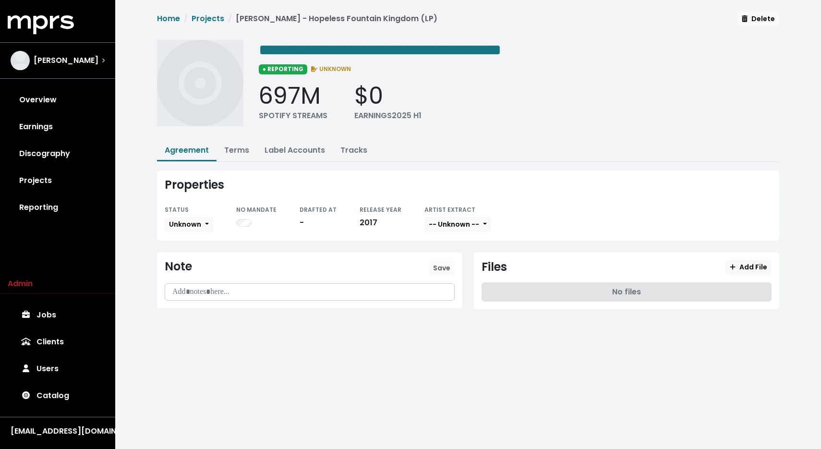
click at [207, 234] on div "Properties STATUS Unknown NO MANDATE DRAFTED AT - RELEASE YEAR [DATE] ARTIST EX…" at bounding box center [468, 206] width 622 height 70
click at [201, 224] on button "Unknown" at bounding box center [189, 224] width 49 height 15
click at [213, 255] on link "Missing" at bounding box center [210, 259] width 90 height 15
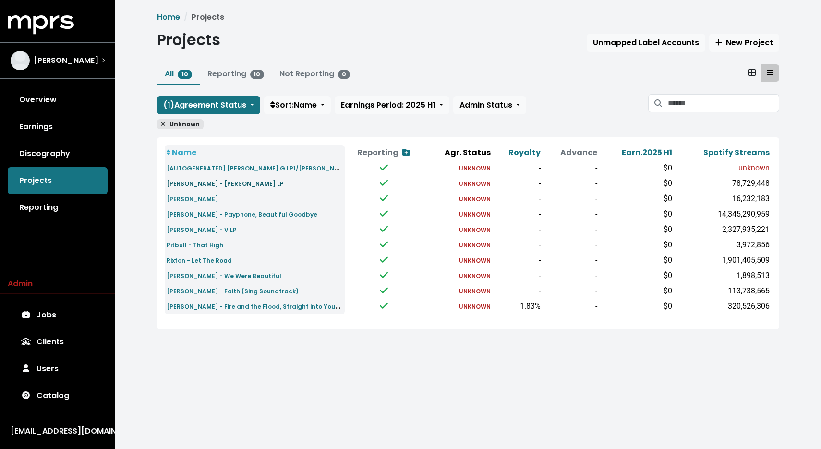
click at [191, 185] on small "[PERSON_NAME] - [PERSON_NAME] LP" at bounding box center [225, 184] width 117 height 8
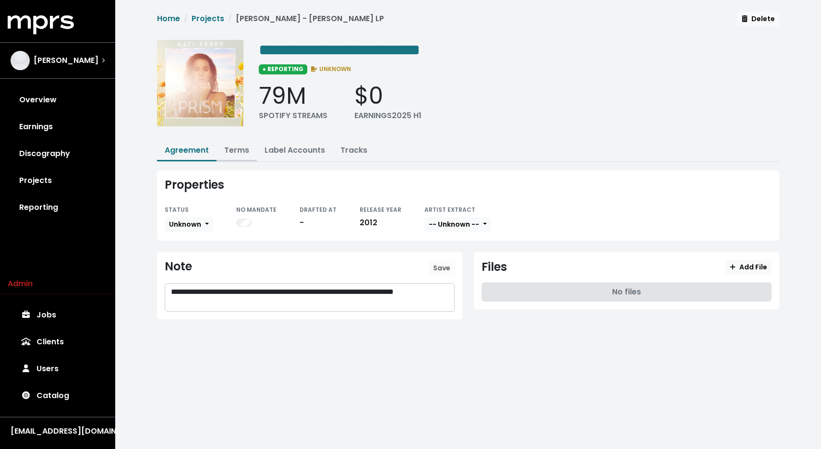
click at [234, 145] on link "Terms" at bounding box center [236, 150] width 25 height 11
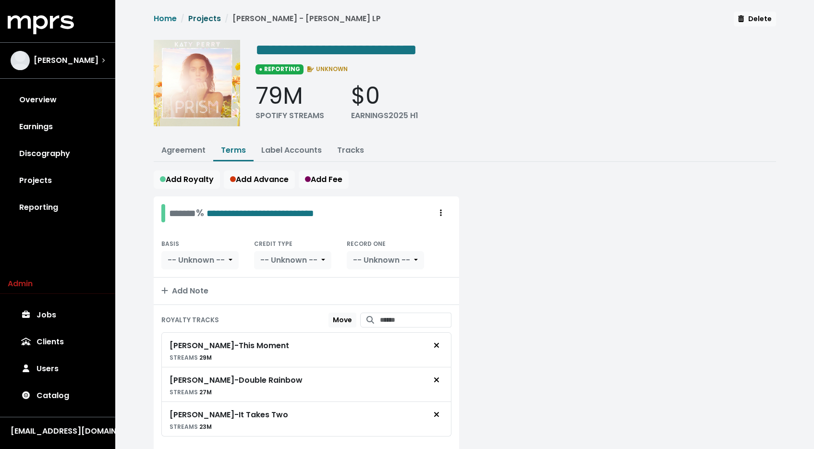
click at [212, 19] on link "Projects" at bounding box center [204, 18] width 33 height 11
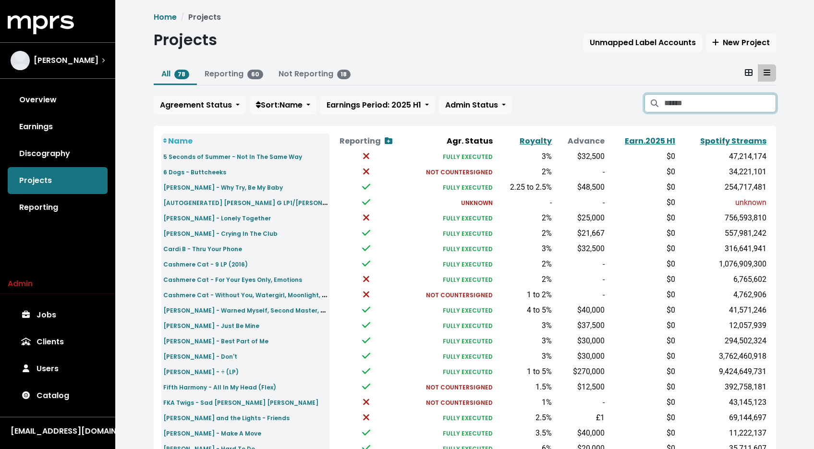
click at [729, 110] on input "Search projects" at bounding box center [719, 103] width 111 height 18
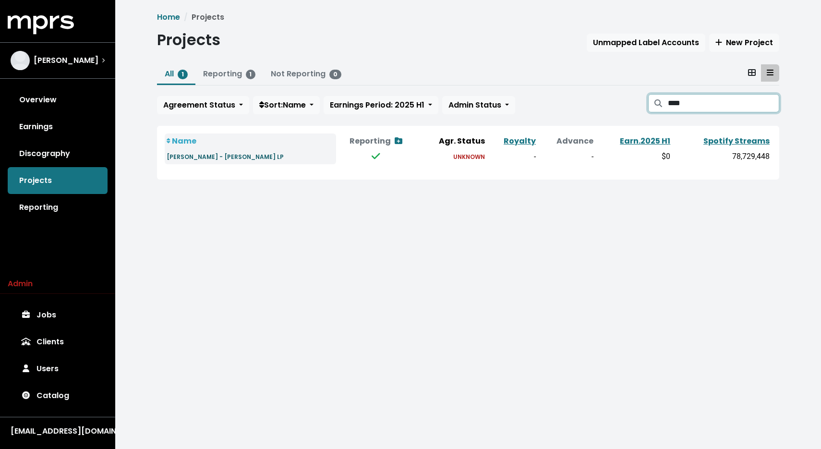
type input "****"
click at [194, 156] on small "[PERSON_NAME] - [PERSON_NAME] LP" at bounding box center [225, 157] width 117 height 8
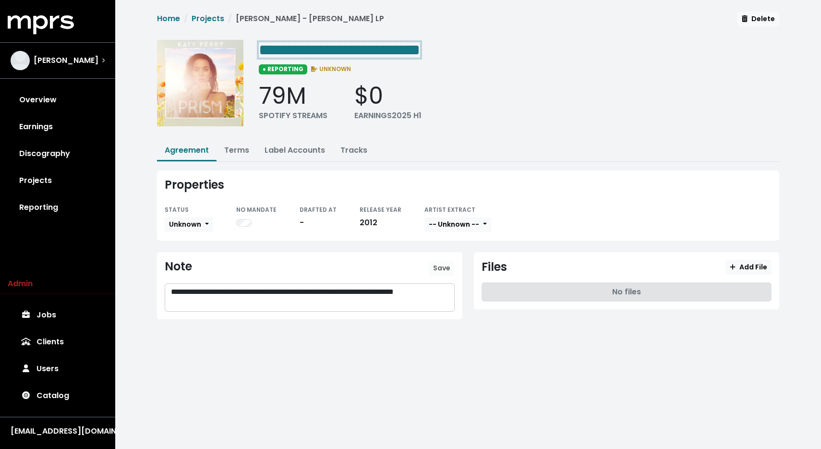
click at [363, 49] on span "**********" at bounding box center [339, 49] width 161 height 15
click at [358, 46] on span "**********" at bounding box center [339, 49] width 161 height 15
drag, startPoint x: 355, startPoint y: 46, endPoint x: 456, endPoint y: 46, distance: 100.4
click at [456, 46] on div "**********" at bounding box center [519, 49] width 521 height 19
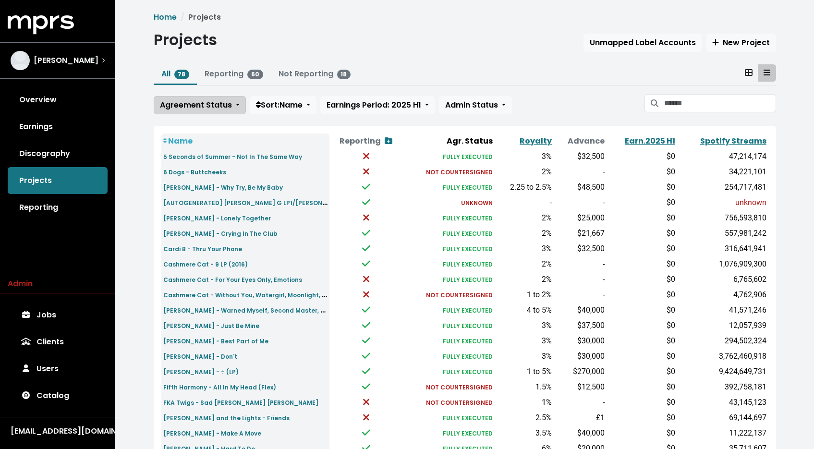
click at [173, 103] on span "Agreement Status" at bounding box center [196, 104] width 72 height 11
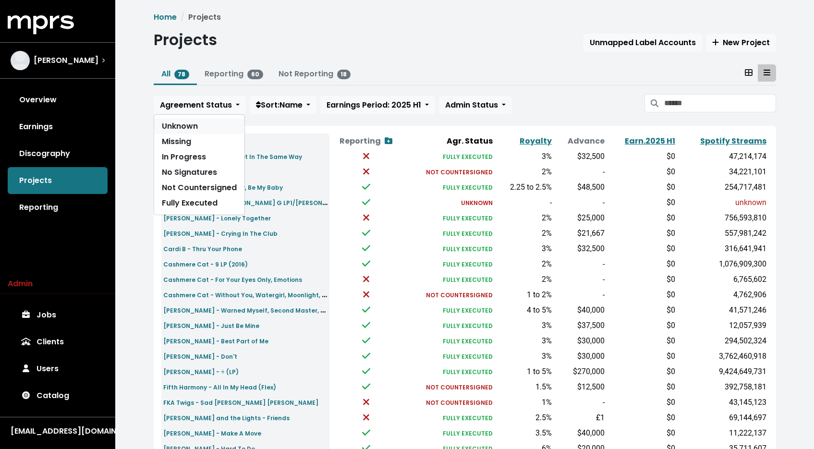
click at [207, 131] on link "Unknown" at bounding box center [199, 126] width 90 height 15
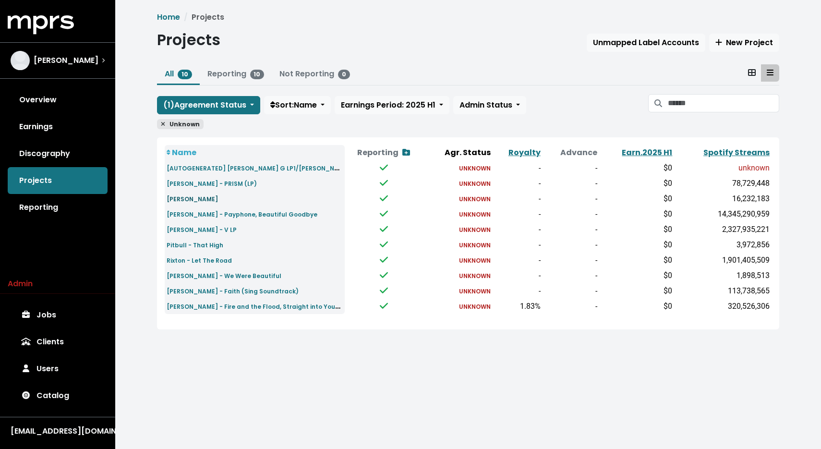
click at [210, 199] on small "[PERSON_NAME]" at bounding box center [192, 199] width 51 height 8
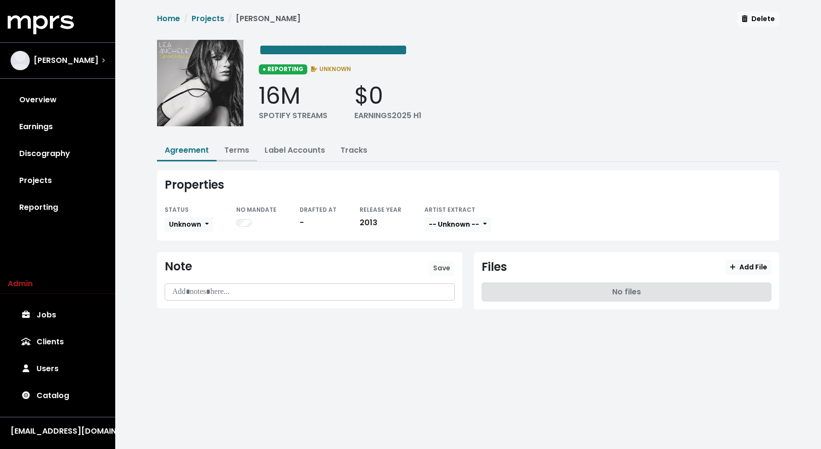
click at [231, 145] on link "Terms" at bounding box center [236, 150] width 25 height 11
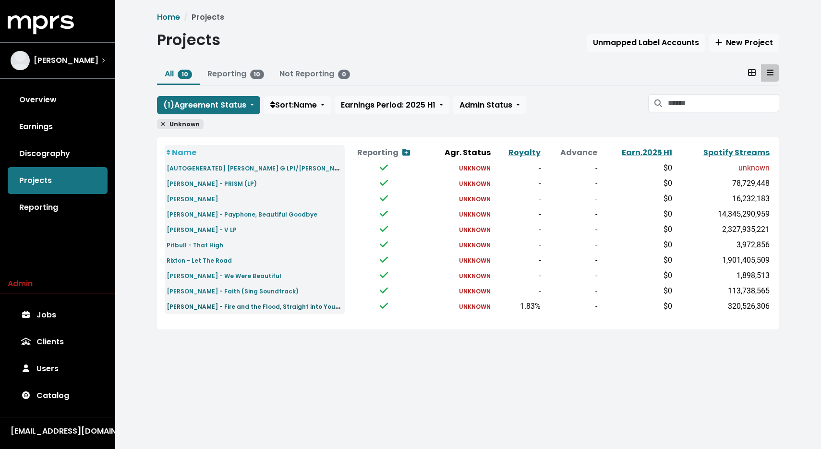
click at [218, 305] on small "[PERSON_NAME] - Fire and the Flood, Straight into Your Arms" at bounding box center [261, 306] width 188 height 11
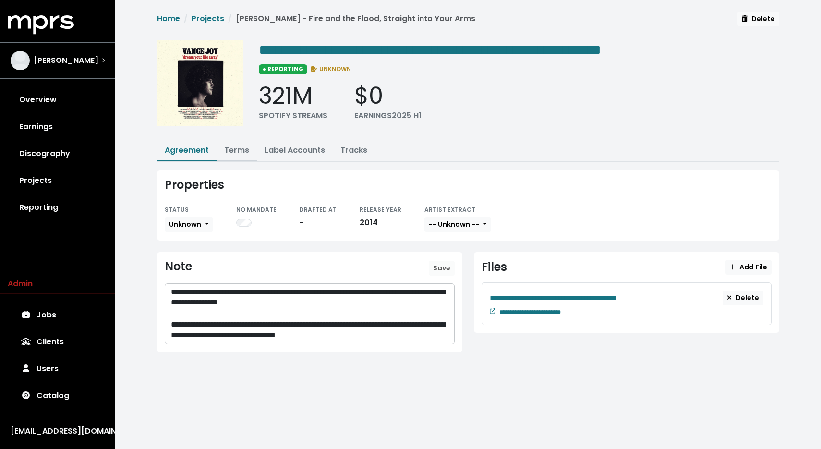
click at [230, 151] on link "Terms" at bounding box center [236, 150] width 25 height 11
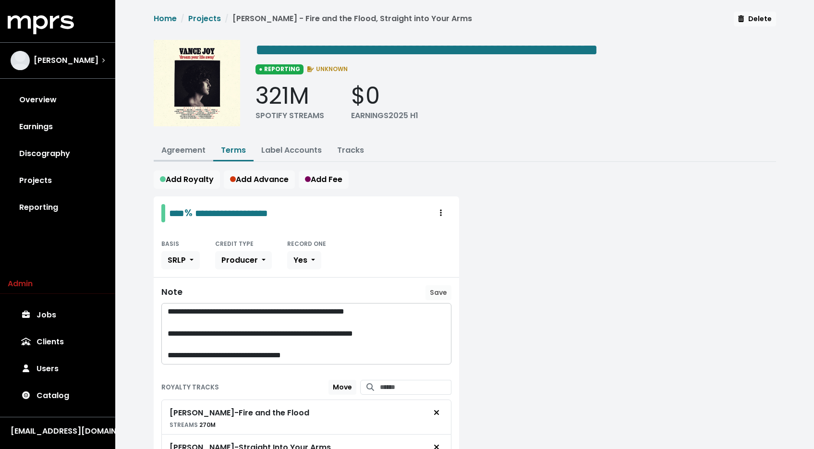
click at [179, 145] on link "Agreement" at bounding box center [183, 150] width 44 height 11
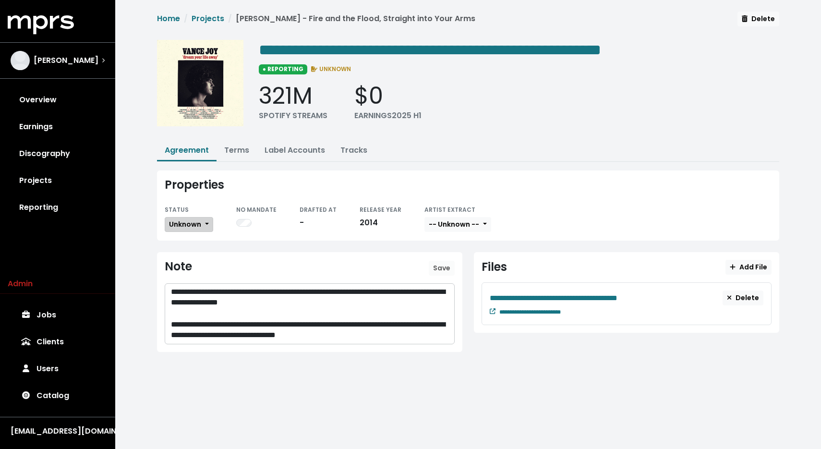
click at [183, 224] on span "Unknown" at bounding box center [185, 225] width 32 height 10
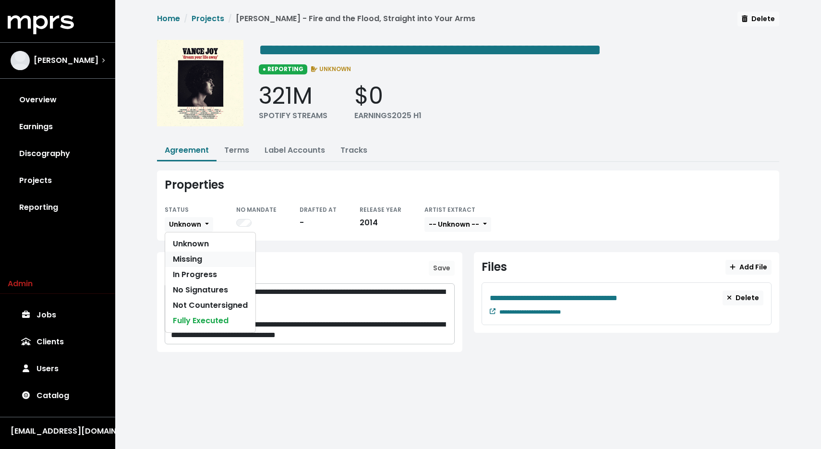
click at [185, 255] on link "Missing" at bounding box center [210, 259] width 90 height 15
